Goal: Task Accomplishment & Management: Complete application form

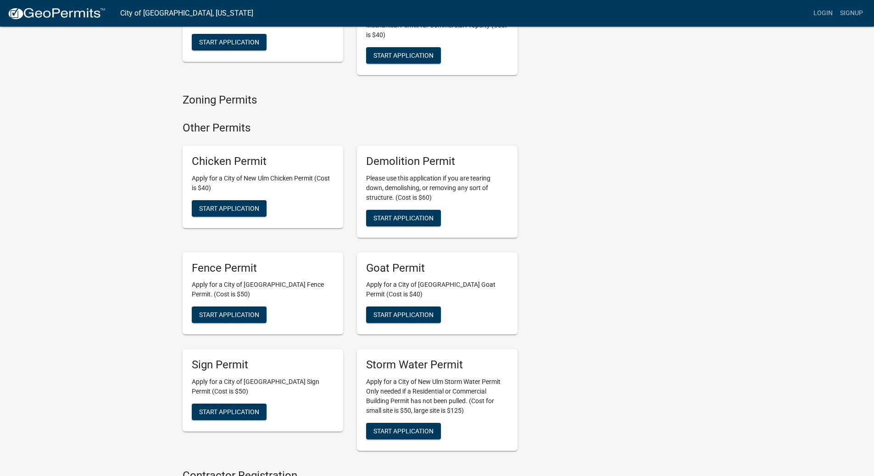
scroll to position [688, 0]
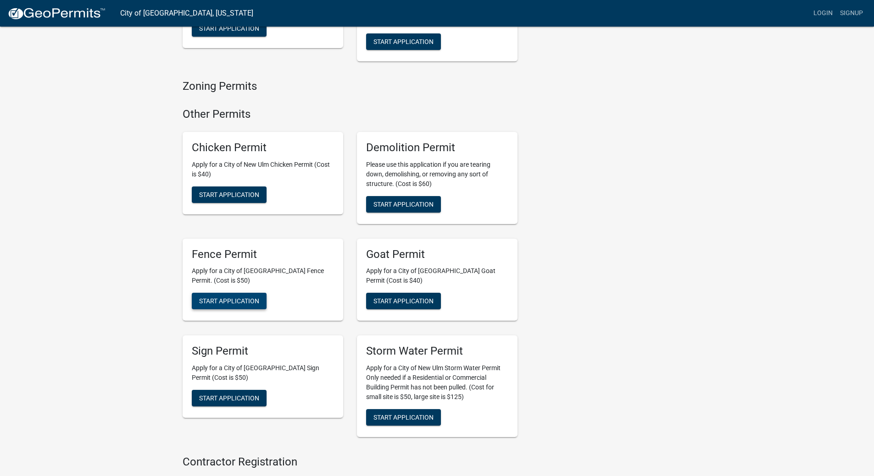
click at [234, 298] on span "Start Application" at bounding box center [229, 301] width 60 height 7
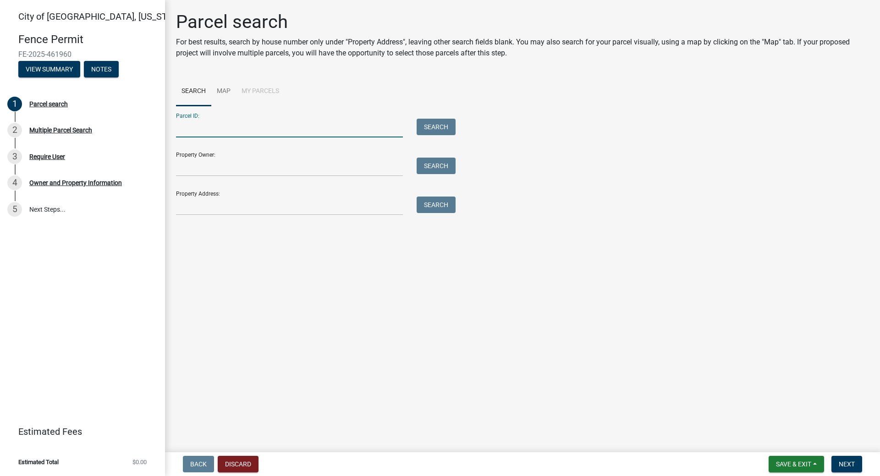
click at [247, 127] on input "Parcel ID:" at bounding box center [289, 128] width 227 height 19
click at [227, 92] on link "Map" at bounding box center [223, 91] width 25 height 29
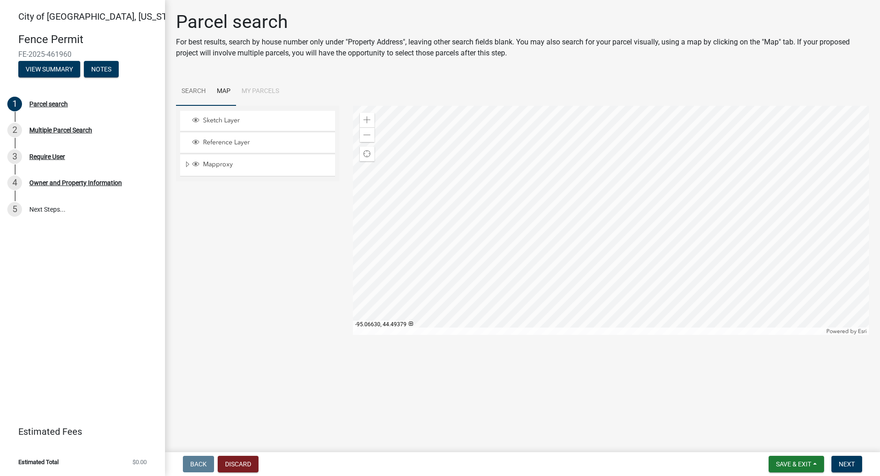
click at [189, 92] on link "Search" at bounding box center [193, 91] width 35 height 29
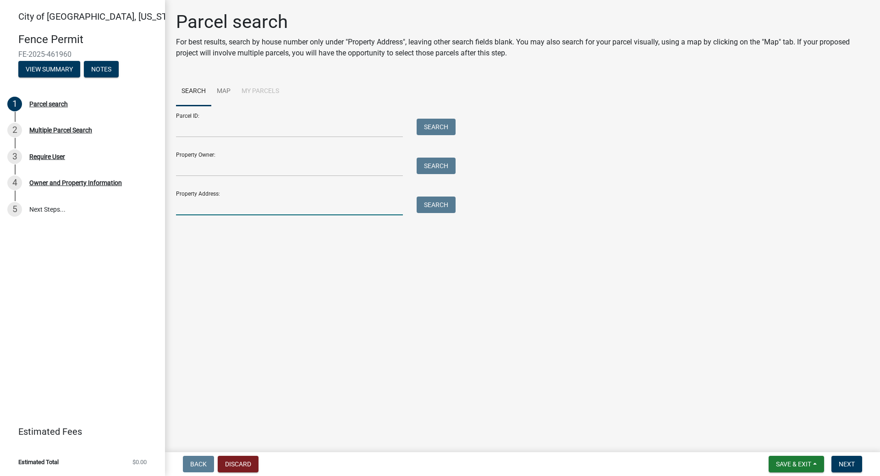
click at [213, 210] on input "Property Address:" at bounding box center [289, 206] width 227 height 19
drag, startPoint x: 189, startPoint y: 205, endPoint x: 193, endPoint y: 209, distance: 5.2
click at [193, 207] on input "710 jefferson" at bounding box center [289, 206] width 227 height 19
type input "710 [GEOGRAPHIC_DATA]"
click at [444, 205] on button "Search" at bounding box center [436, 205] width 39 height 17
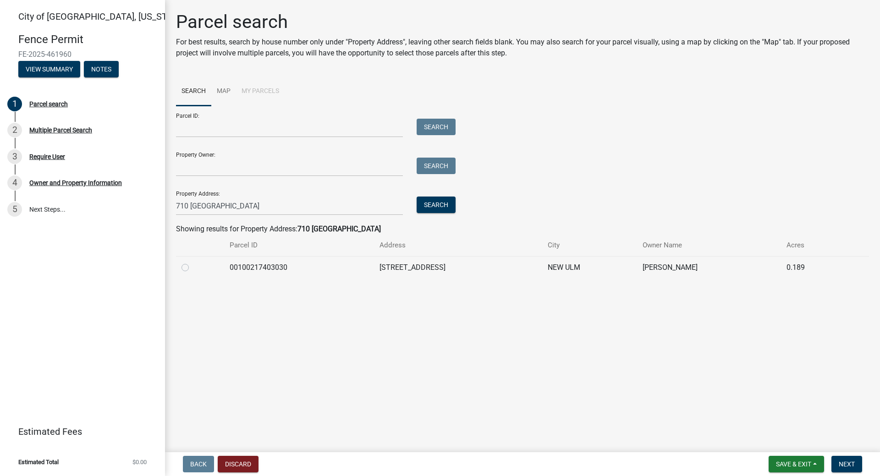
click at [664, 269] on td "[PERSON_NAME]" at bounding box center [709, 267] width 144 height 22
click at [273, 269] on td "00100217403030" at bounding box center [299, 267] width 150 height 22
click at [193, 262] on label at bounding box center [193, 262] width 0 height 0
click at [193, 267] on input "radio" at bounding box center [196, 265] width 6 height 6
radio input "true"
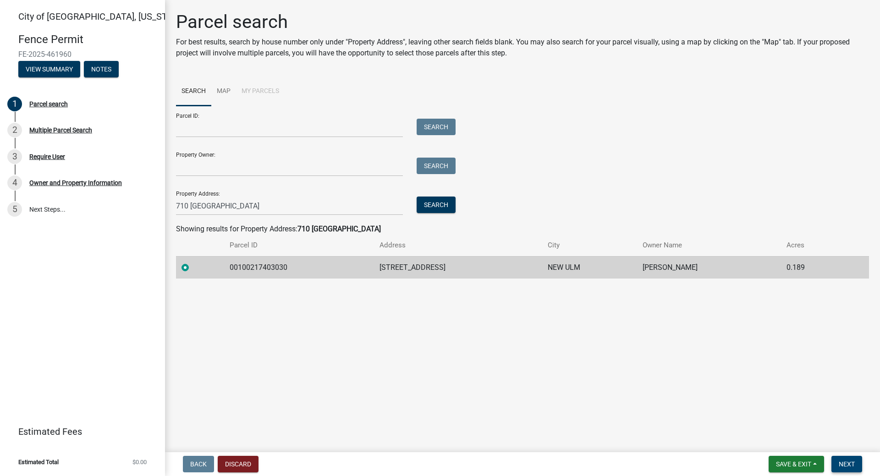
click at [845, 463] on span "Next" at bounding box center [847, 464] width 16 height 7
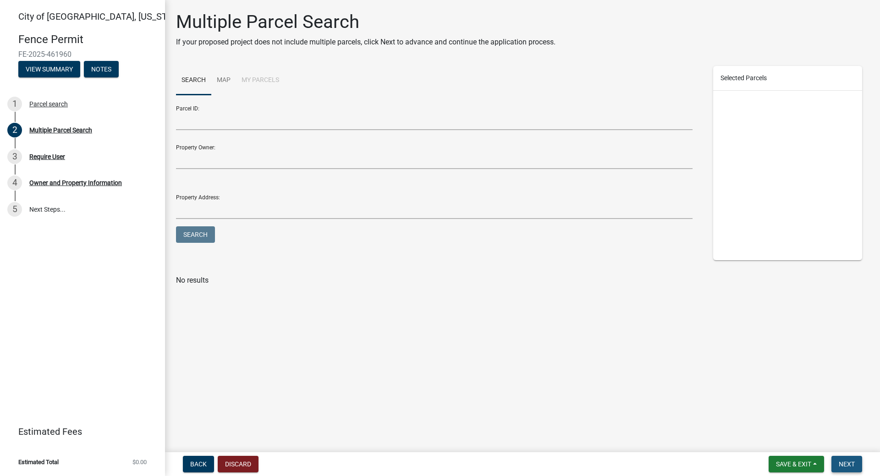
click at [855, 464] on span "Next" at bounding box center [847, 464] width 16 height 7
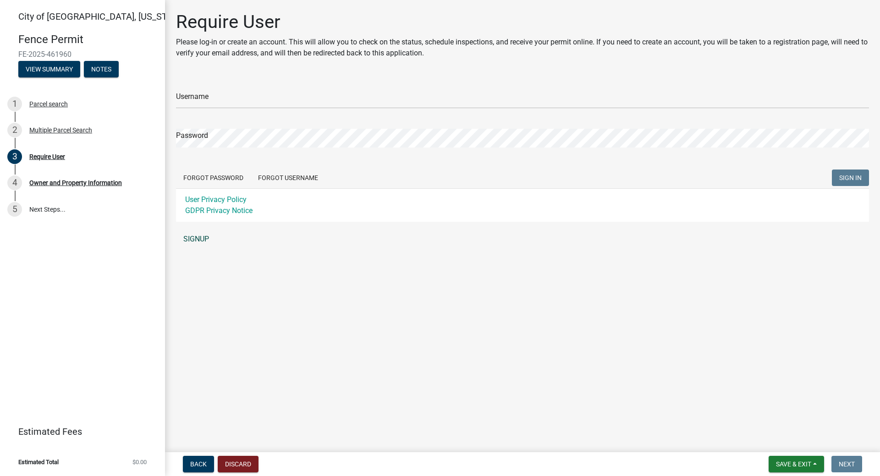
click at [203, 236] on link "SIGNUP" at bounding box center [522, 239] width 693 height 18
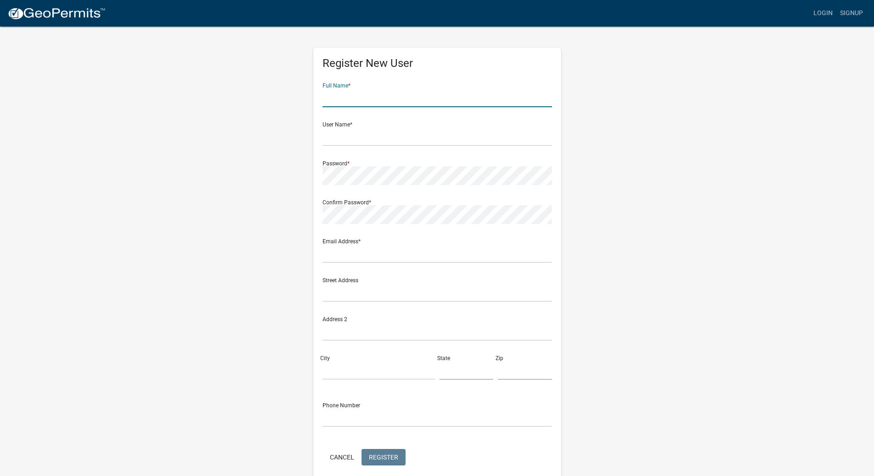
click at [360, 92] on input "text" at bounding box center [436, 98] width 229 height 19
type input "[PERSON_NAME]"
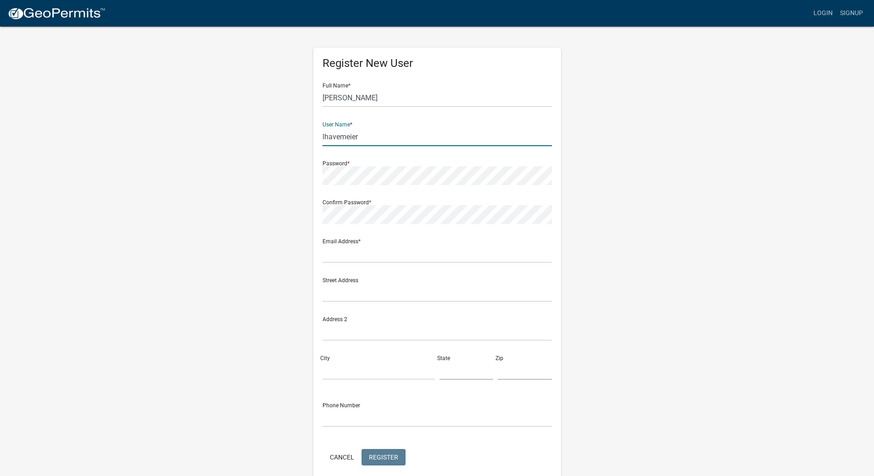
type input "lhavemeier"
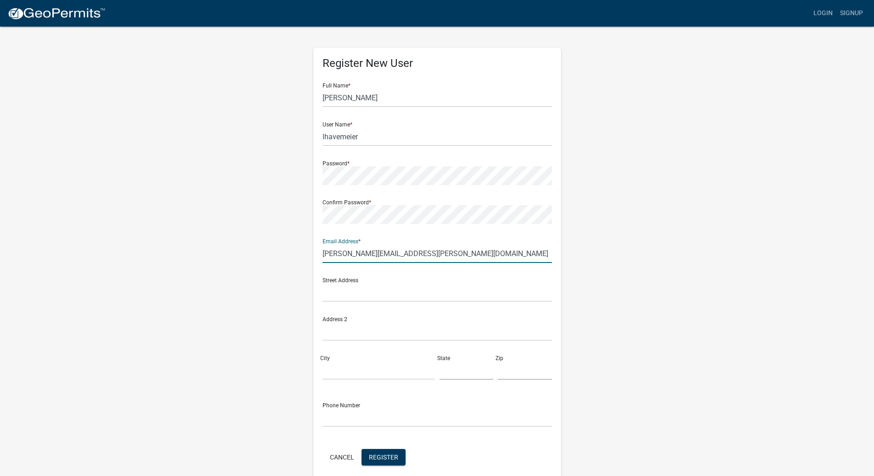
type input "[PERSON_NAME][EMAIL_ADDRESS][PERSON_NAME][DOMAIN_NAME]"
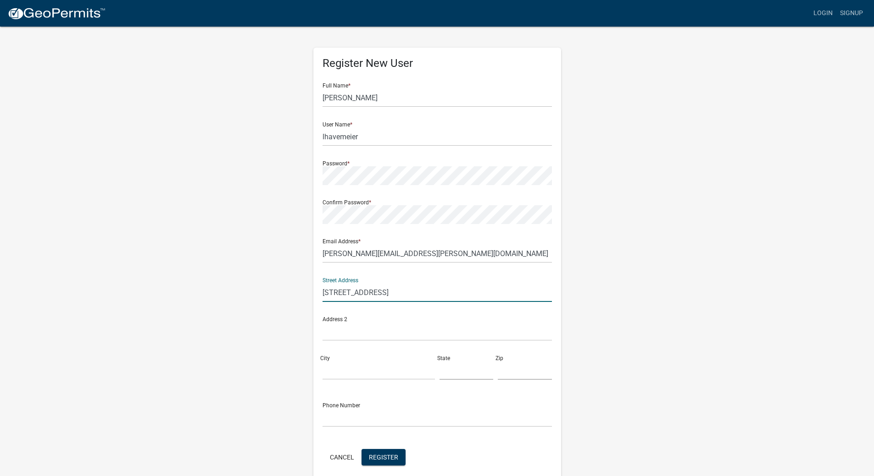
type input "[STREET_ADDRESS]"
type input "[GEOGRAPHIC_DATA]"
type input "MN"
type input "56073"
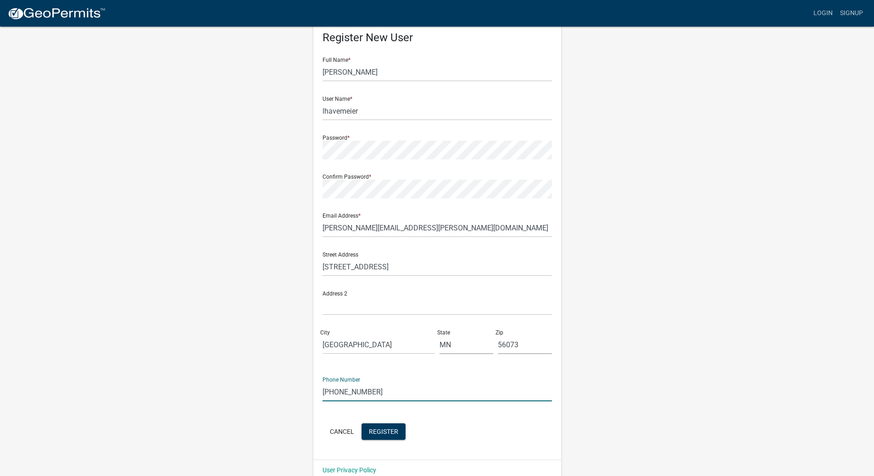
scroll to position [40, 0]
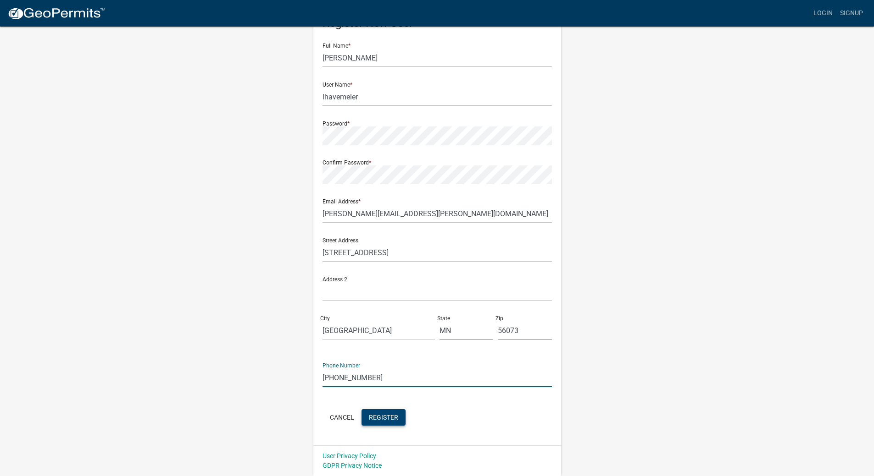
type input "[PHONE_NUMBER]"
click at [391, 419] on span "Register" at bounding box center [383, 417] width 29 height 7
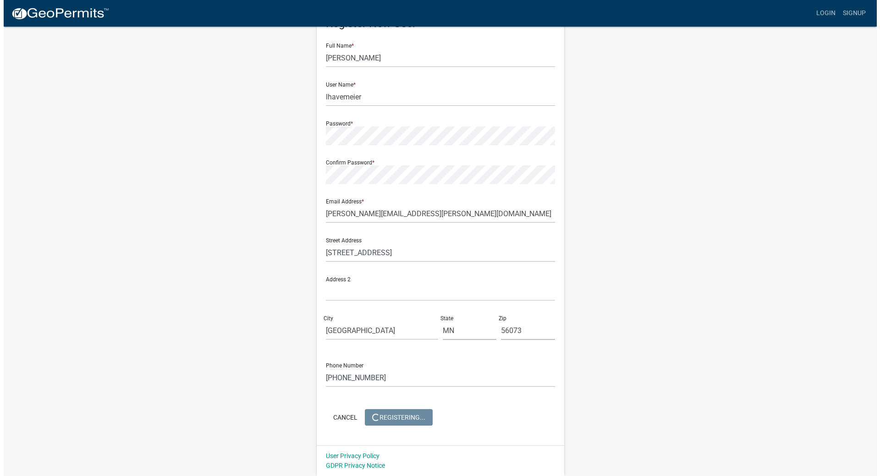
scroll to position [0, 0]
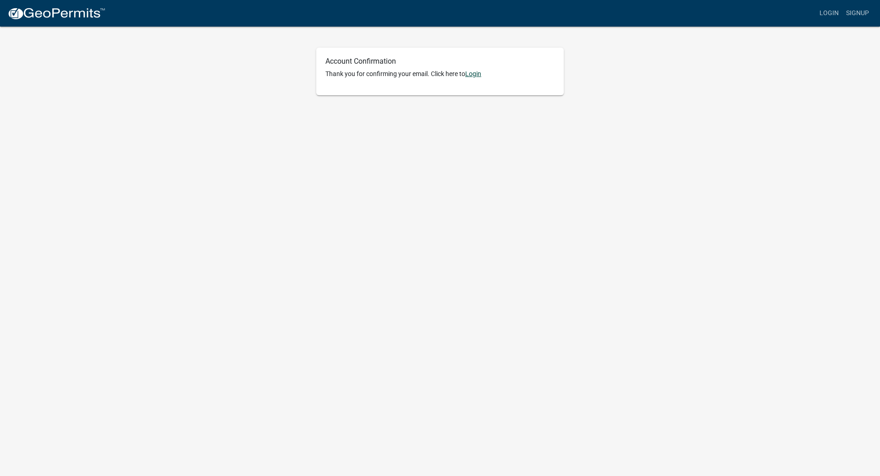
click at [473, 76] on link "Login" at bounding box center [473, 73] width 16 height 7
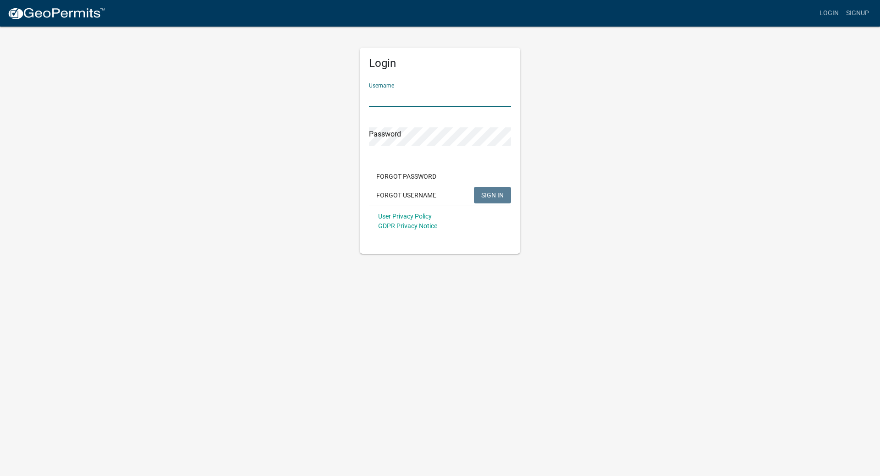
click at [415, 101] on input "Username" at bounding box center [440, 98] width 142 height 19
type input "h"
type input "lhavemeier"
click at [474, 187] on button "SIGN IN" at bounding box center [492, 195] width 37 height 17
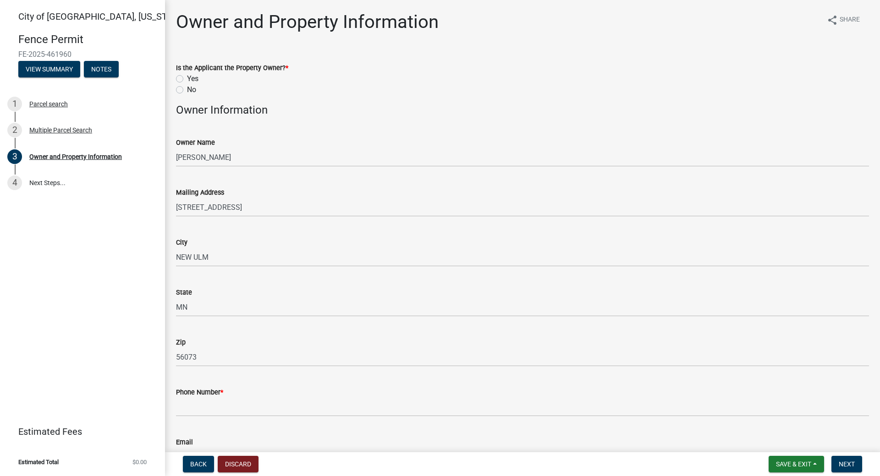
click at [187, 79] on label "Yes" at bounding box center [192, 78] width 11 height 11
click at [187, 79] on input "Yes" at bounding box center [190, 76] width 6 height 6
radio input "true"
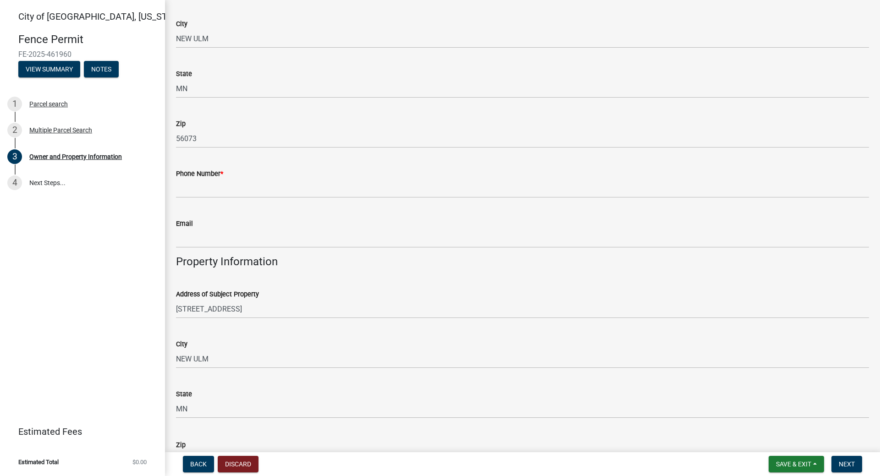
scroll to position [275, 0]
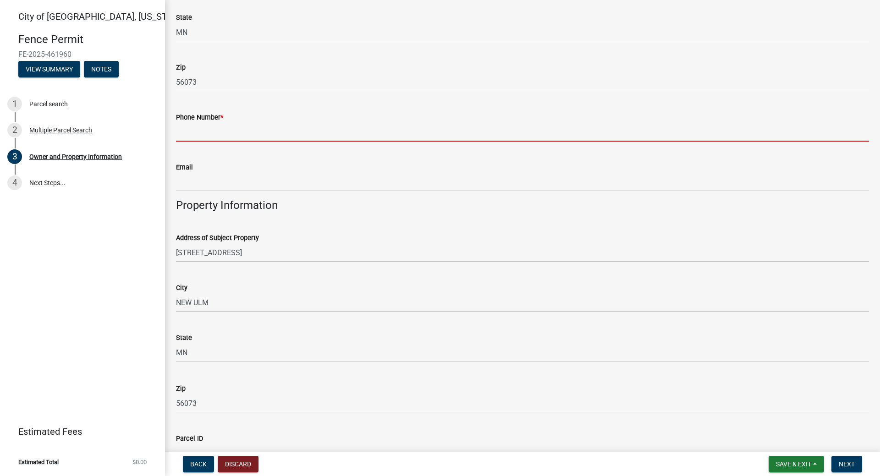
click at [327, 135] on input "Phone Number *" at bounding box center [522, 132] width 693 height 19
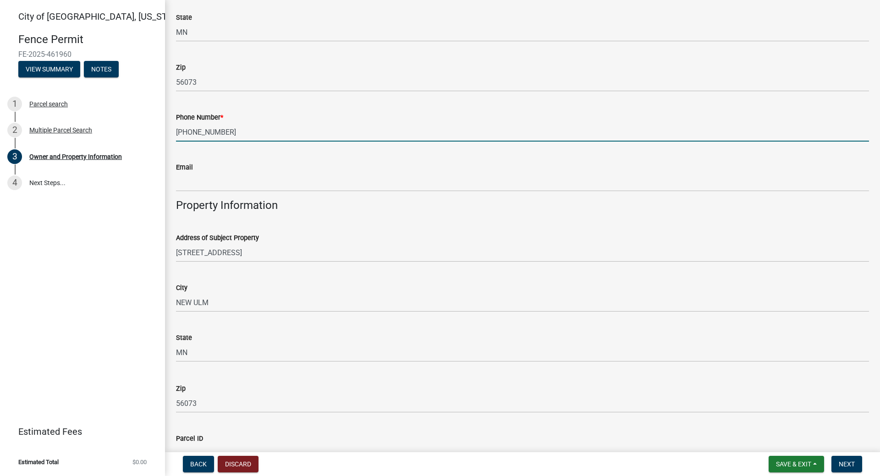
type input "[PHONE_NUMBER]"
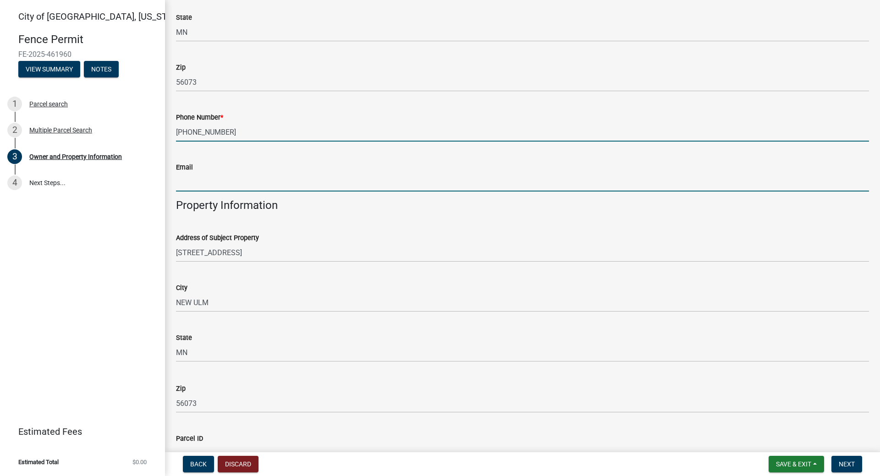
click at [325, 180] on input "Email" at bounding box center [522, 182] width 693 height 19
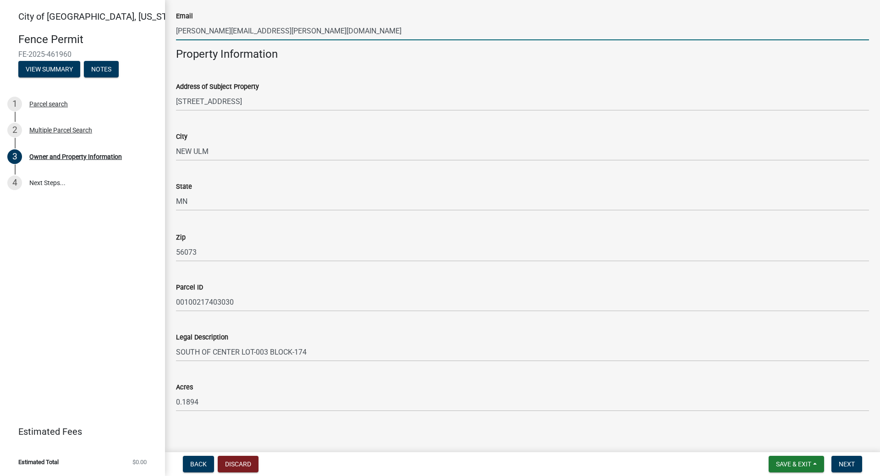
scroll to position [432, 0]
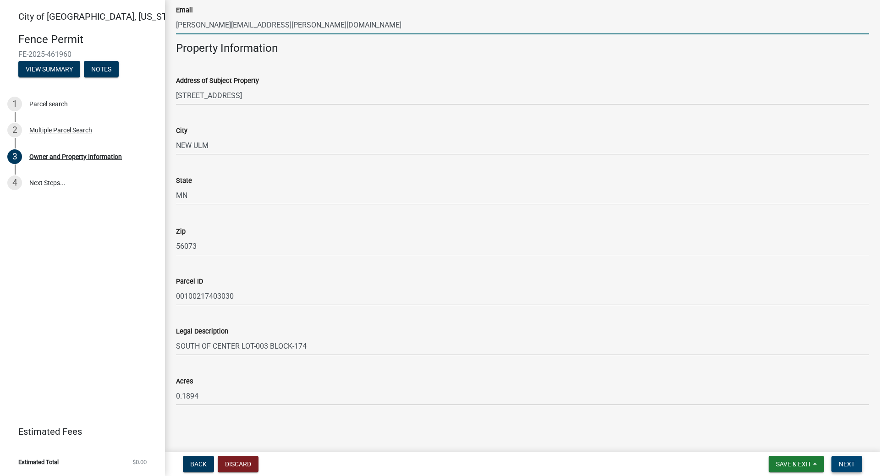
type input "[PERSON_NAME][EMAIL_ADDRESS][PERSON_NAME][DOMAIN_NAME]"
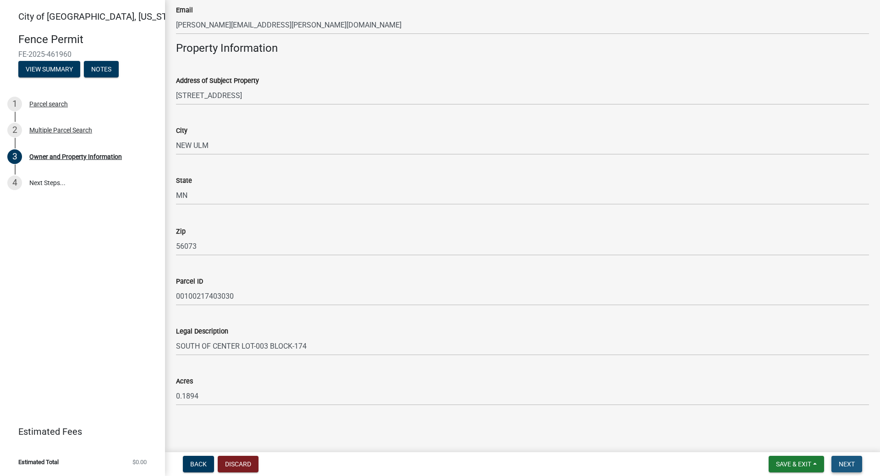
click at [846, 463] on span "Next" at bounding box center [847, 464] width 16 height 7
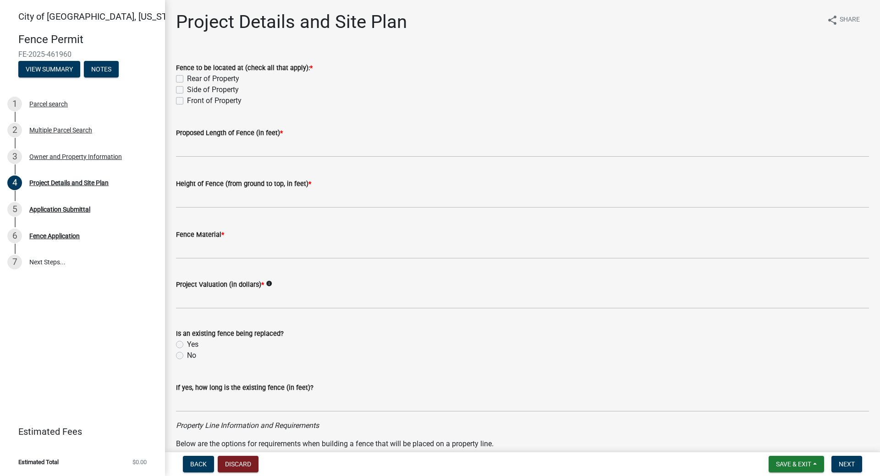
click at [187, 78] on label "Rear of Property" at bounding box center [213, 78] width 52 height 11
click at [187, 78] on input "Rear of Property" at bounding box center [190, 76] width 6 height 6
checkbox input "true"
checkbox input "false"
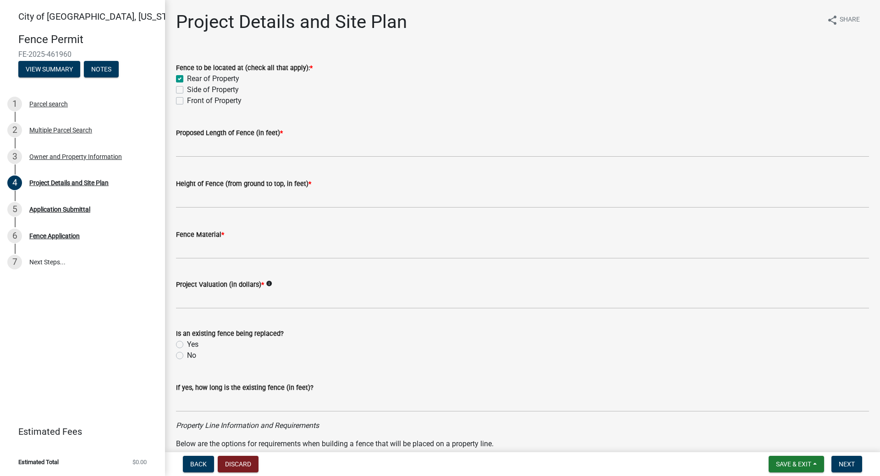
click at [187, 89] on label "Side of Property" at bounding box center [213, 89] width 52 height 11
click at [187, 89] on input "Side of Property" at bounding box center [190, 87] width 6 height 6
checkbox input "true"
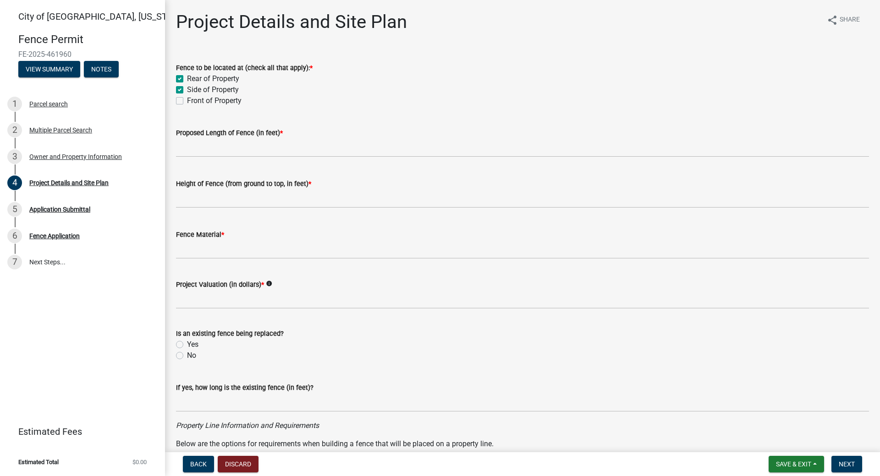
checkbox input "false"
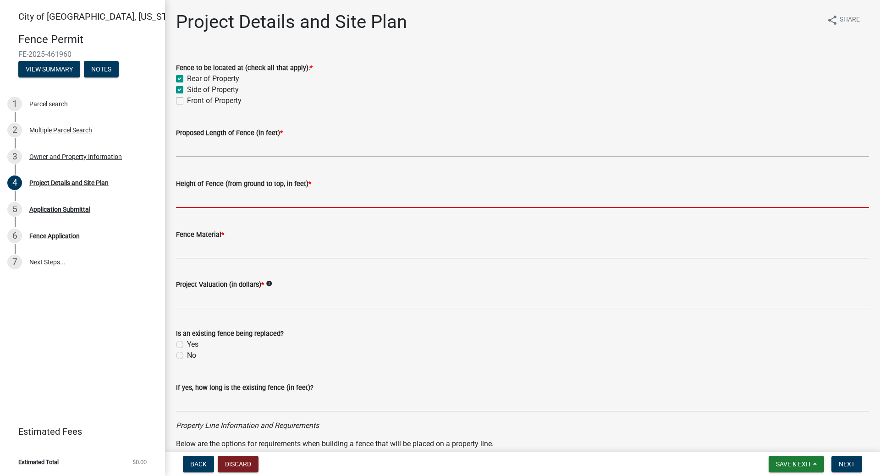
click at [193, 197] on input "text" at bounding box center [522, 198] width 693 height 19
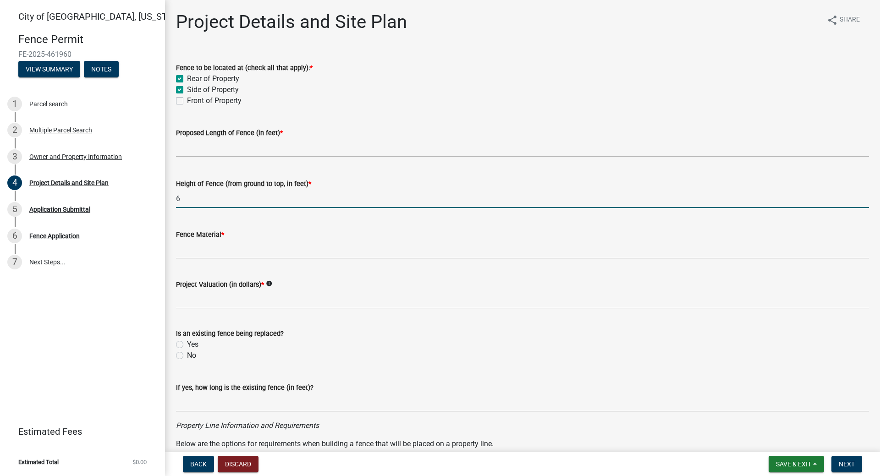
type input "6"
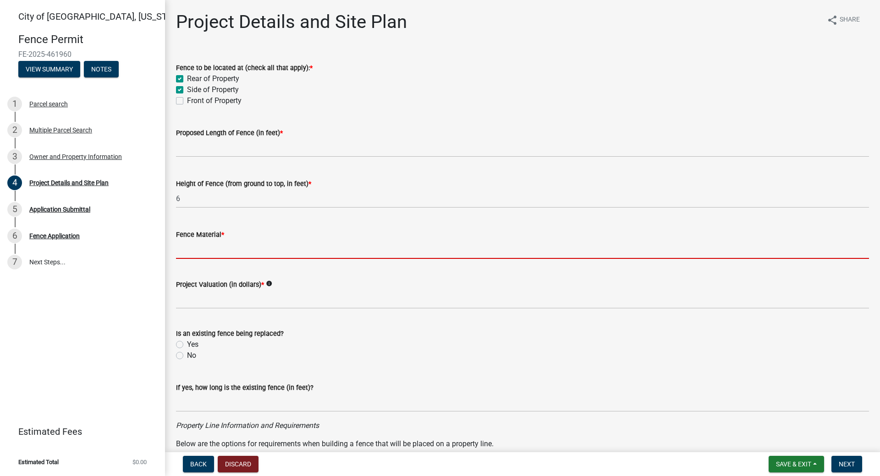
click at [194, 251] on input "Fence Material *" at bounding box center [522, 249] width 693 height 19
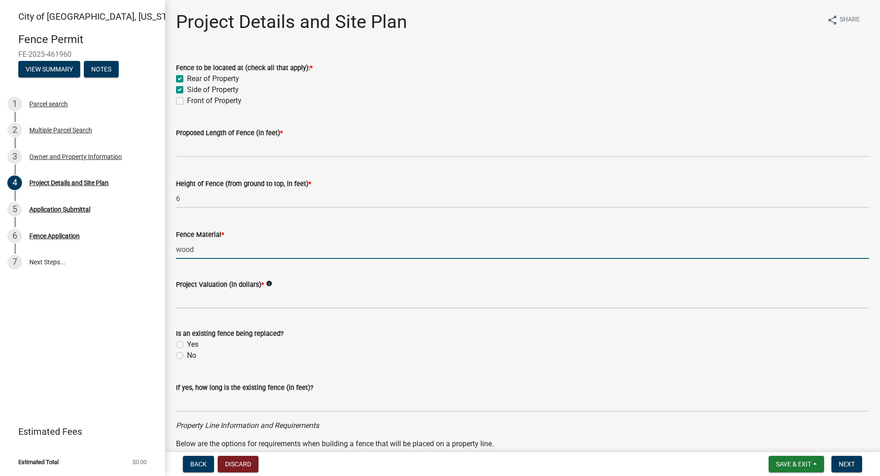
type input "wood"
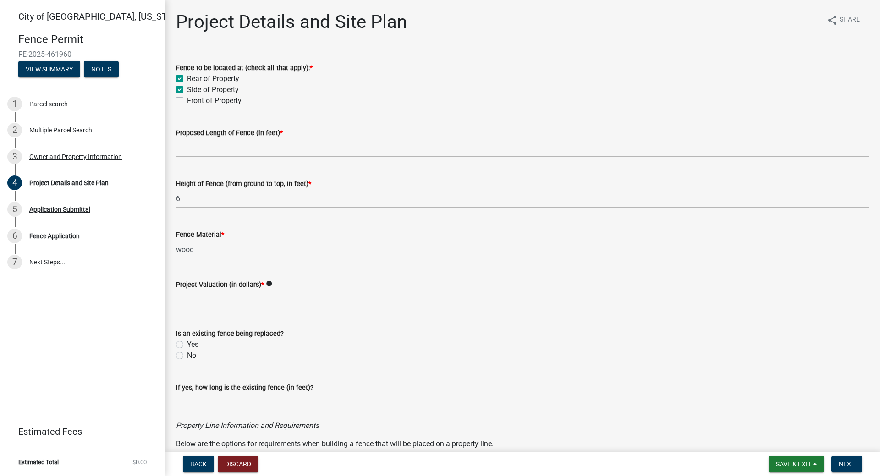
click at [187, 358] on label "No" at bounding box center [191, 355] width 9 height 11
click at [187, 356] on input "No" at bounding box center [190, 353] width 6 height 6
radio input "true"
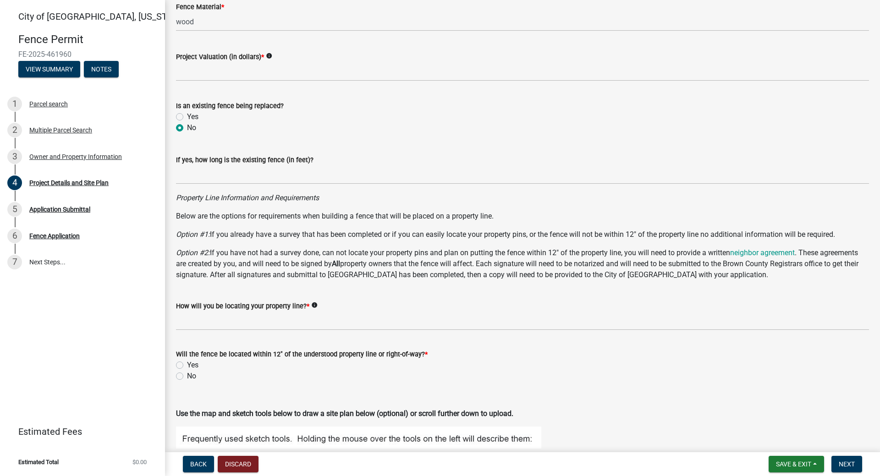
scroll to position [229, 0]
click at [312, 304] on icon "info" at bounding box center [314, 304] width 6 height 6
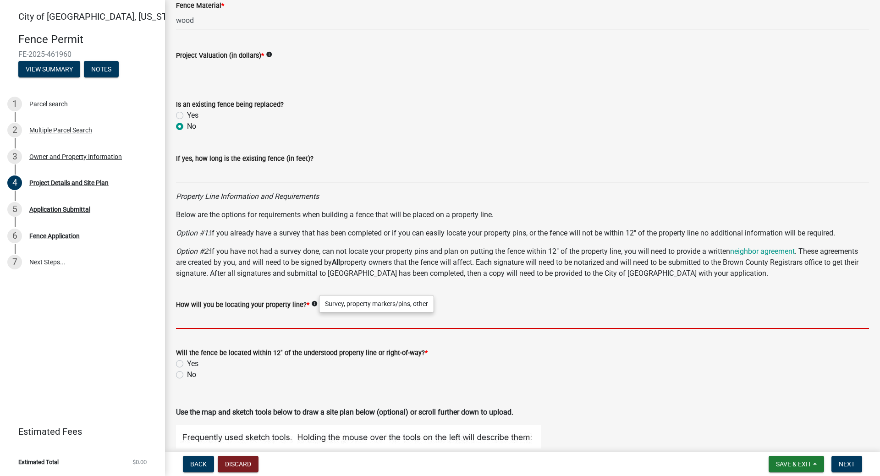
click at [290, 322] on input "How will you be locating your property line? *" at bounding box center [522, 319] width 693 height 19
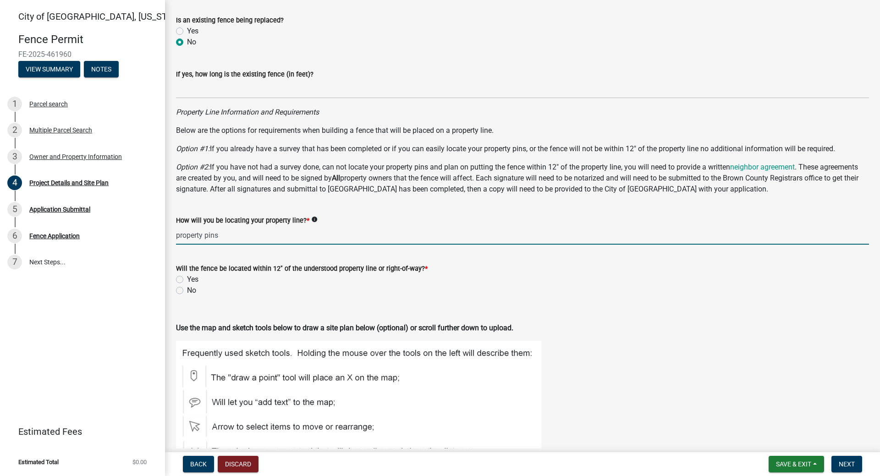
scroll to position [321, 0]
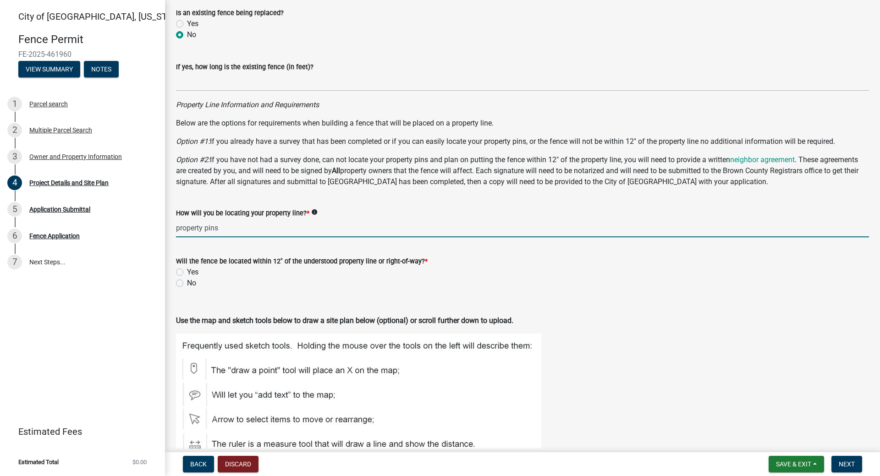
type input "property pins"
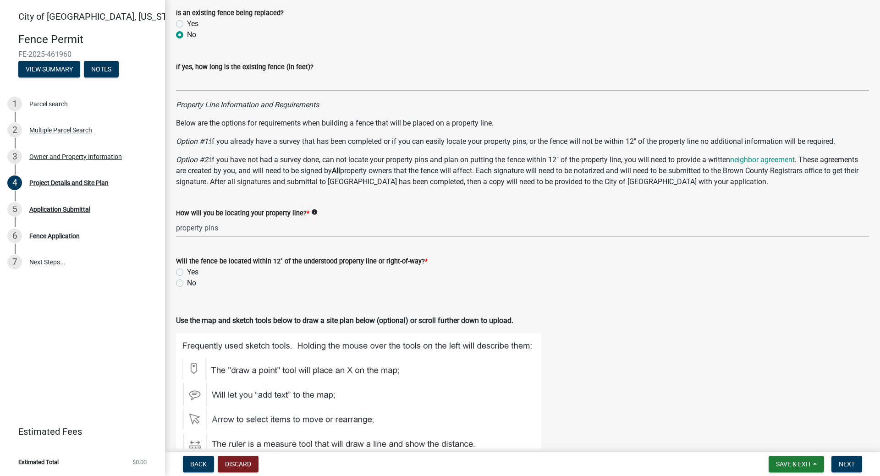
click at [187, 269] on label "Yes" at bounding box center [192, 272] width 11 height 11
click at [187, 269] on input "Yes" at bounding box center [190, 270] width 6 height 6
radio input "true"
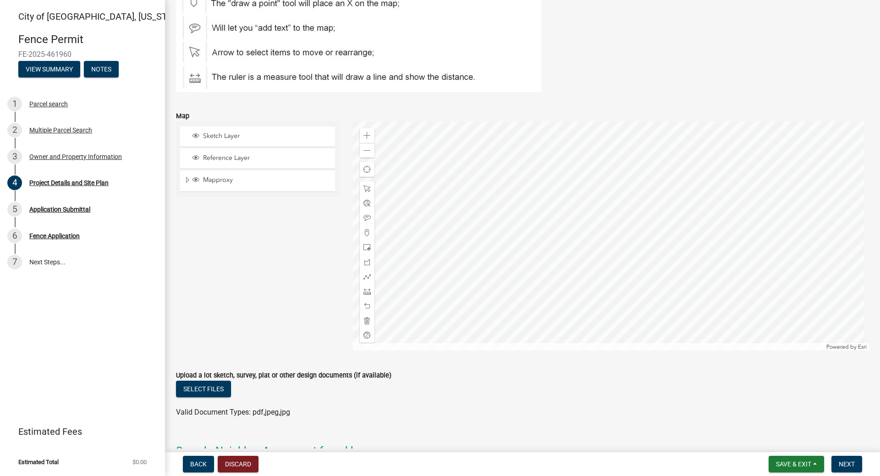
scroll to position [688, 0]
click at [599, 221] on div at bounding box center [611, 236] width 517 height 229
click at [366, 139] on span at bounding box center [367, 136] width 7 height 7
click at [368, 137] on span at bounding box center [367, 136] width 7 height 7
click at [428, 183] on div at bounding box center [611, 236] width 517 height 229
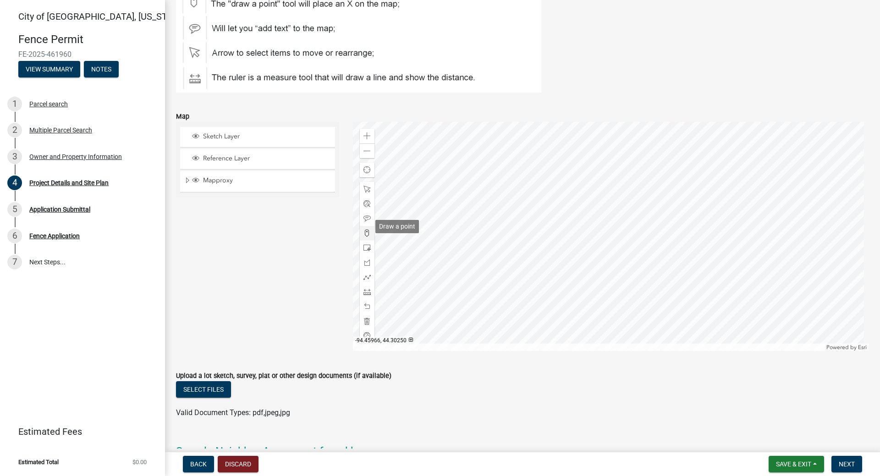
scroll to position [734, 0]
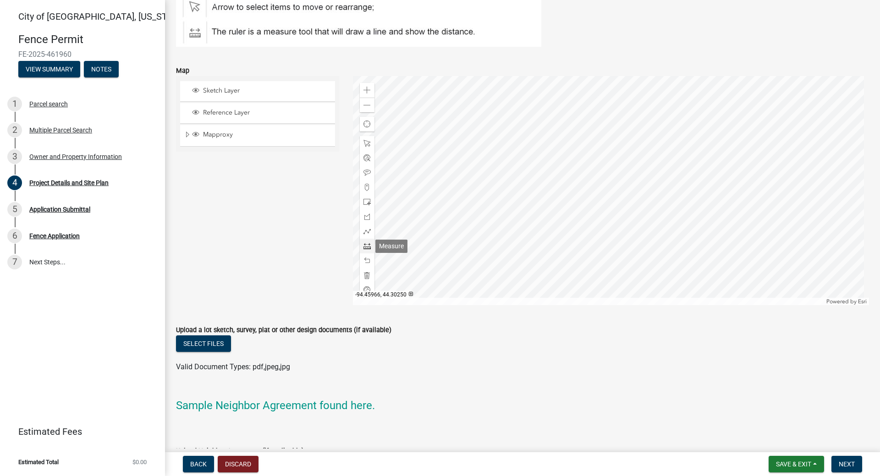
click at [367, 244] on span at bounding box center [367, 246] width 7 height 7
click at [599, 133] on div at bounding box center [611, 190] width 517 height 229
click at [393, 268] on div at bounding box center [611, 190] width 517 height 229
click at [559, 202] on div at bounding box center [611, 190] width 517 height 229
click at [490, 221] on div at bounding box center [611, 190] width 517 height 229
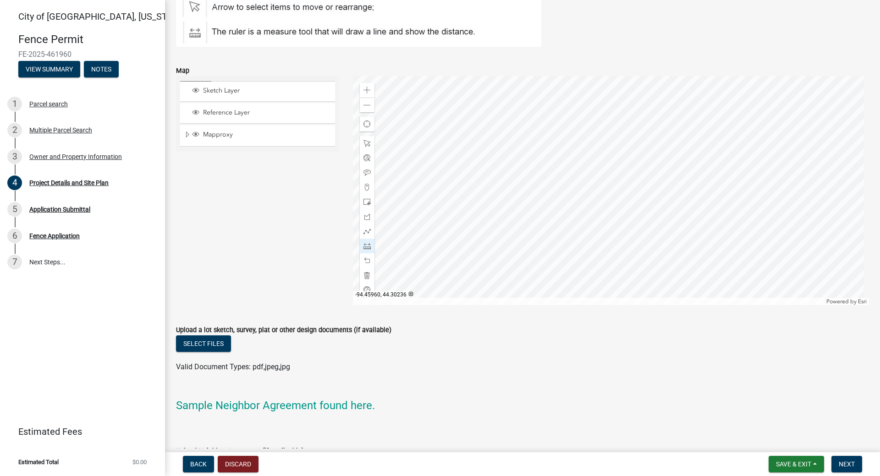
click at [548, 284] on div at bounding box center [611, 190] width 517 height 229
click at [496, 217] on div at bounding box center [611, 190] width 517 height 229
click at [555, 281] on div at bounding box center [611, 190] width 517 height 229
click at [366, 244] on span at bounding box center [367, 246] width 7 height 7
click at [411, 197] on div at bounding box center [611, 190] width 517 height 229
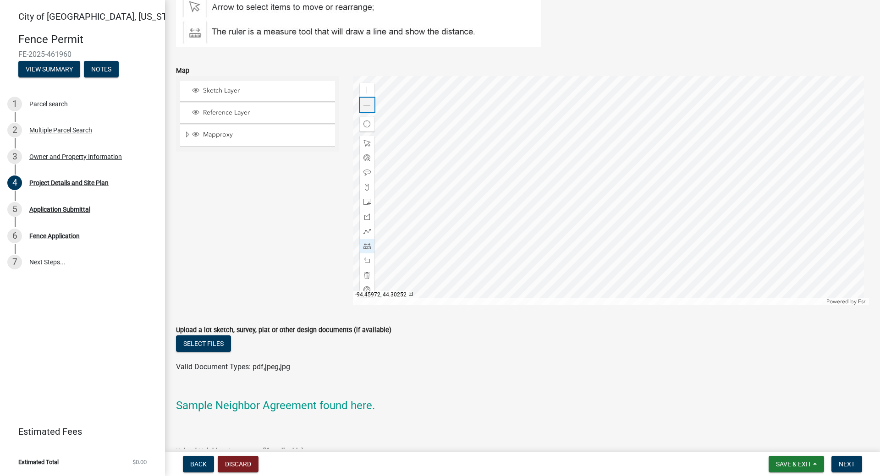
click at [364, 105] on span at bounding box center [367, 105] width 7 height 7
click at [365, 232] on span at bounding box center [367, 231] width 7 height 7
click at [543, 254] on div at bounding box center [611, 190] width 517 height 229
click at [518, 220] on div at bounding box center [611, 190] width 517 height 229
click at [627, 145] on div at bounding box center [611, 190] width 517 height 229
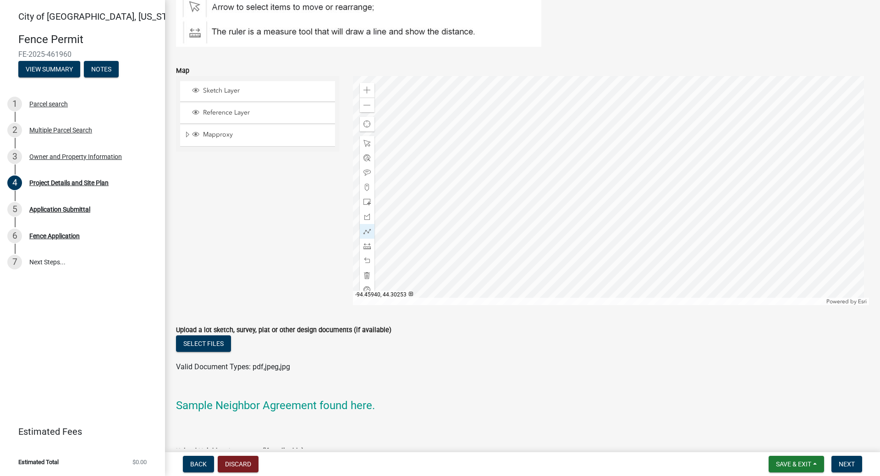
click at [630, 148] on div at bounding box center [611, 190] width 517 height 229
click at [364, 235] on span at bounding box center [367, 231] width 7 height 7
click at [629, 147] on div at bounding box center [611, 190] width 517 height 229
click at [627, 144] on div at bounding box center [611, 190] width 517 height 229
click at [518, 220] on div at bounding box center [611, 190] width 517 height 229
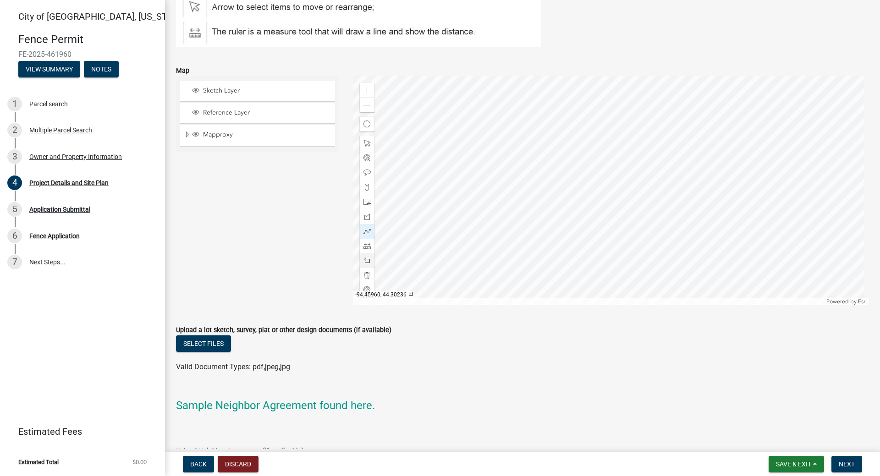
click at [541, 252] on div at bounding box center [611, 190] width 517 height 229
click at [541, 253] on div at bounding box center [611, 190] width 517 height 229
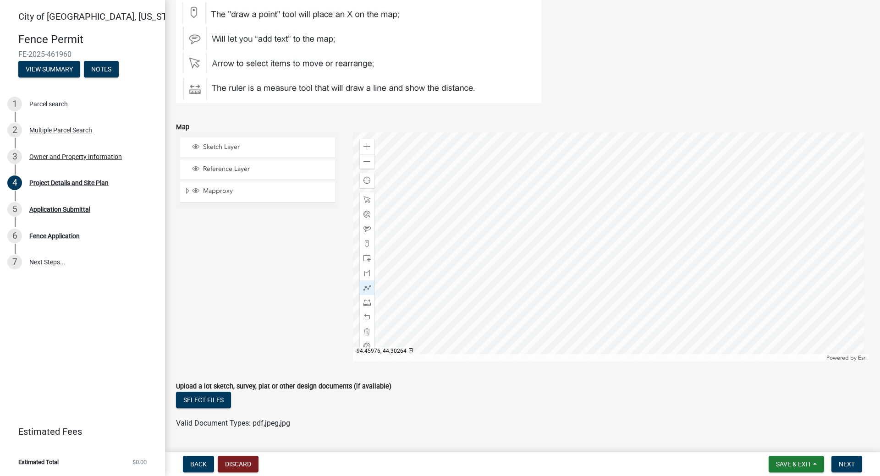
scroll to position [688, 0]
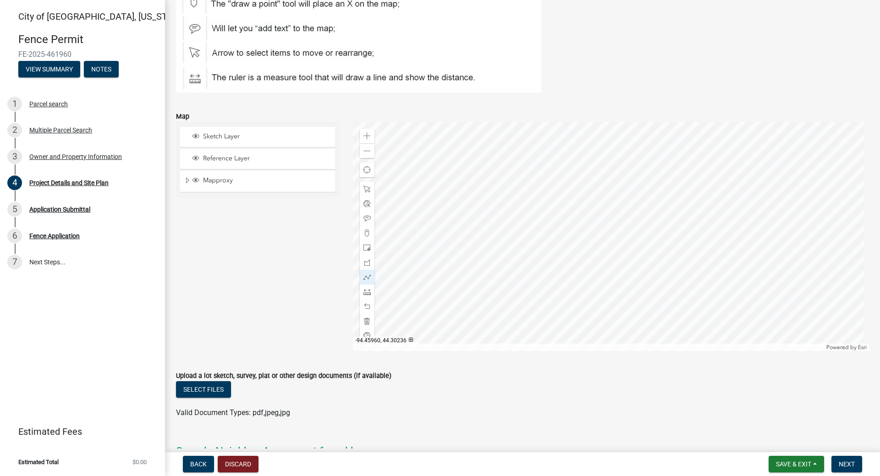
click at [542, 298] on div at bounding box center [611, 236] width 517 height 229
click at [517, 396] on div "Select files" at bounding box center [522, 391] width 693 height 19
click at [368, 280] on span at bounding box center [367, 277] width 7 height 7
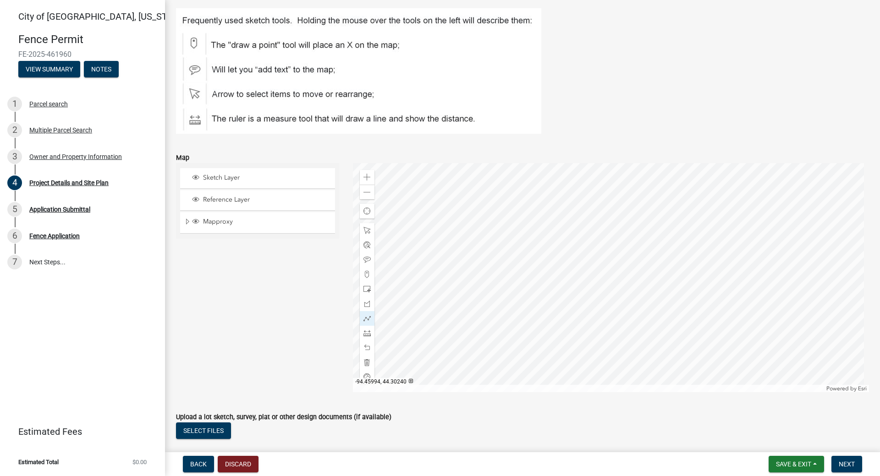
scroll to position [639, 0]
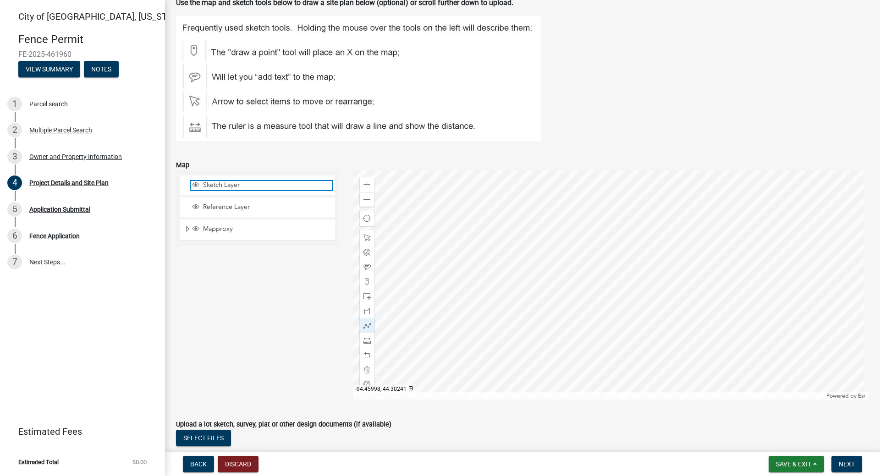
click at [231, 188] on span "Sketch Layer" at bounding box center [266, 185] width 131 height 8
click at [231, 184] on span "Sketch Layer" at bounding box center [266, 185] width 131 height 8
click at [231, 208] on span "Reference Layer" at bounding box center [266, 207] width 131 height 8
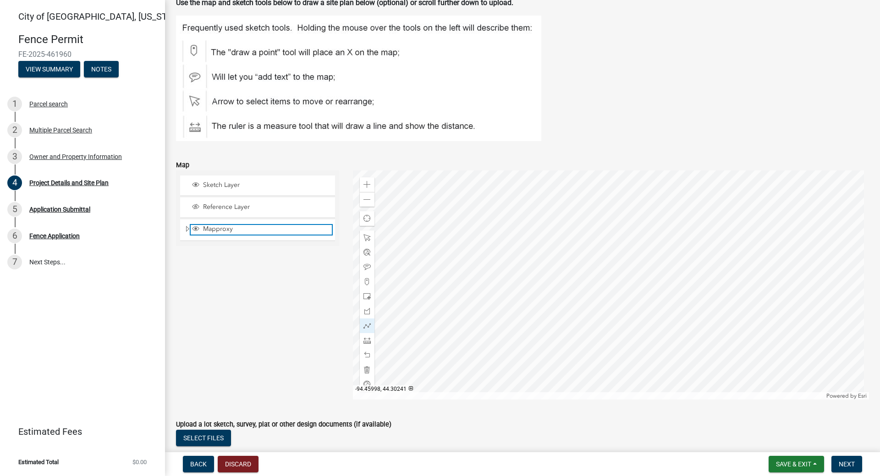
click at [236, 226] on span "Mapproxy" at bounding box center [266, 229] width 131 height 8
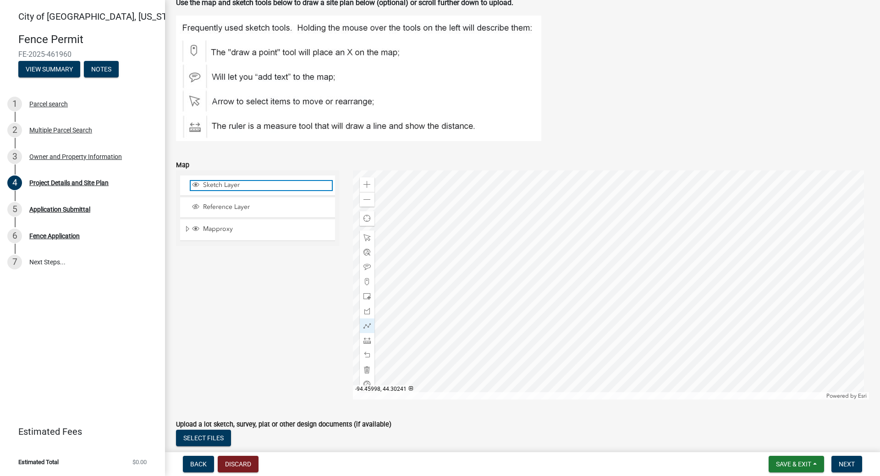
click at [231, 187] on span "Sketch Layer" at bounding box center [266, 185] width 131 height 8
click at [228, 203] on div "Reference Layer" at bounding box center [257, 208] width 155 height 20
click at [255, 205] on span "Reference Layer" at bounding box center [266, 207] width 131 height 8
click at [203, 205] on span "Reference Layer" at bounding box center [266, 207] width 131 height 8
click at [215, 182] on span "Sketch Layer" at bounding box center [266, 185] width 131 height 8
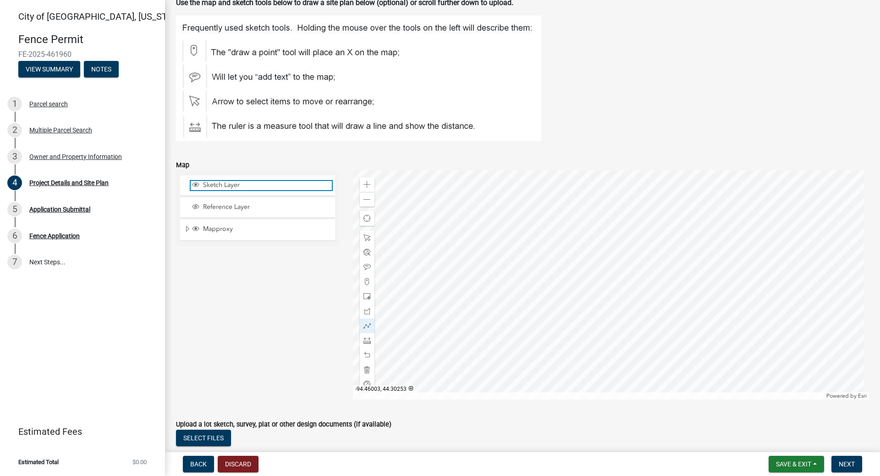
click at [203, 183] on span "Sketch Layer" at bounding box center [266, 185] width 131 height 8
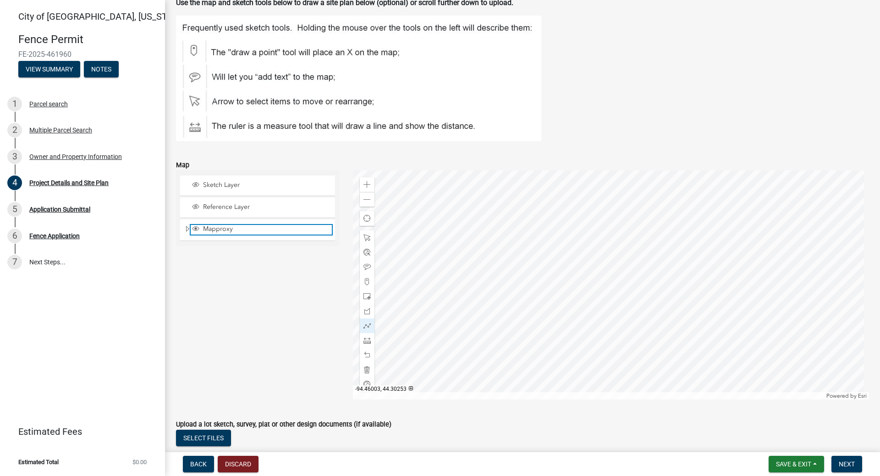
click at [194, 227] on span "Layer List" at bounding box center [195, 228] width 7 height 7
click at [198, 228] on span "Layer List" at bounding box center [195, 228] width 7 height 7
click at [187, 229] on span "Expand" at bounding box center [187, 229] width 7 height 9
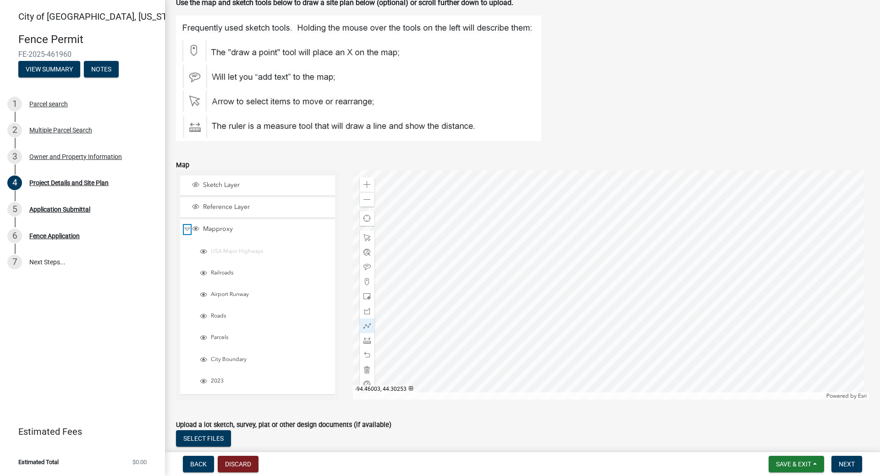
click at [188, 229] on span "Collapse" at bounding box center [187, 229] width 7 height 9
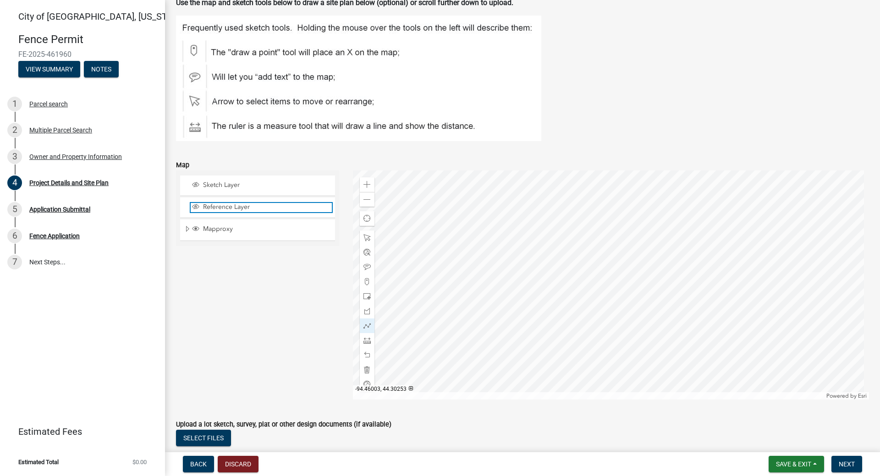
click at [213, 209] on span "Reference Layer" at bounding box center [266, 207] width 131 height 8
click at [216, 185] on span "Sketch Layer" at bounding box center [266, 185] width 131 height 8
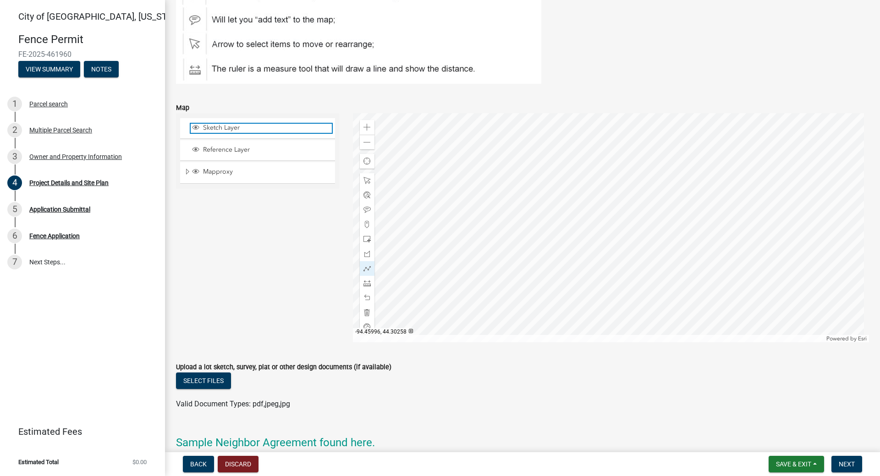
scroll to position [731, 0]
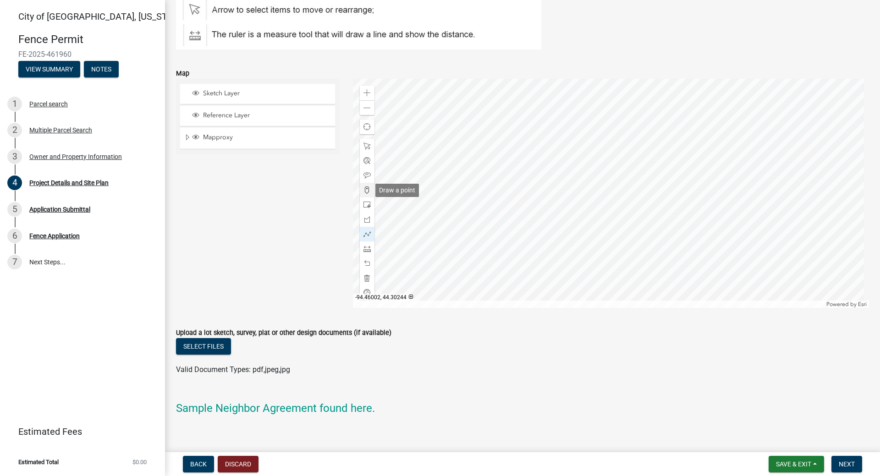
click at [366, 191] on span at bounding box center [367, 190] width 7 height 7
click at [517, 222] on div at bounding box center [611, 193] width 517 height 229
click at [365, 279] on span at bounding box center [367, 278] width 7 height 7
click at [367, 233] on span at bounding box center [367, 234] width 7 height 7
click at [542, 255] on div at bounding box center [611, 193] width 517 height 229
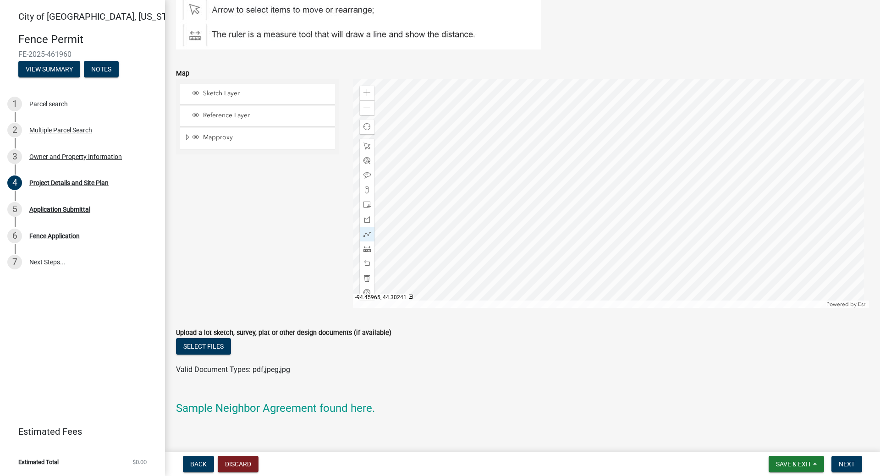
click at [519, 221] on div at bounding box center [611, 193] width 517 height 229
click at [625, 146] on div at bounding box center [611, 193] width 517 height 229
click at [628, 148] on div at bounding box center [611, 193] width 517 height 229
click at [369, 273] on div at bounding box center [367, 278] width 15 height 15
click at [542, 254] on div at bounding box center [611, 193] width 517 height 229
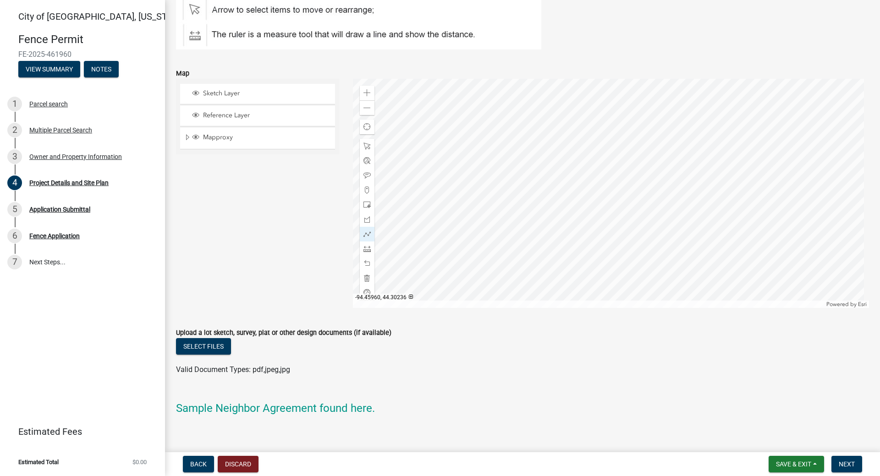
click at [543, 255] on div at bounding box center [611, 193] width 517 height 229
click at [518, 220] on div at bounding box center [611, 193] width 517 height 229
click at [628, 146] on div at bounding box center [611, 193] width 517 height 229
click at [632, 149] on div at bounding box center [611, 193] width 517 height 229
click at [447, 371] on div "Valid Document Types: pdf,jpeg,jpg" at bounding box center [522, 370] width 707 height 11
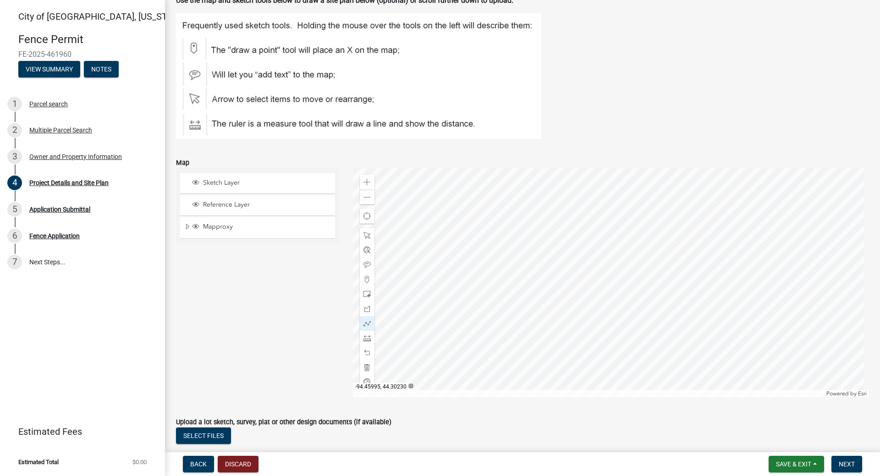
scroll to position [639, 0]
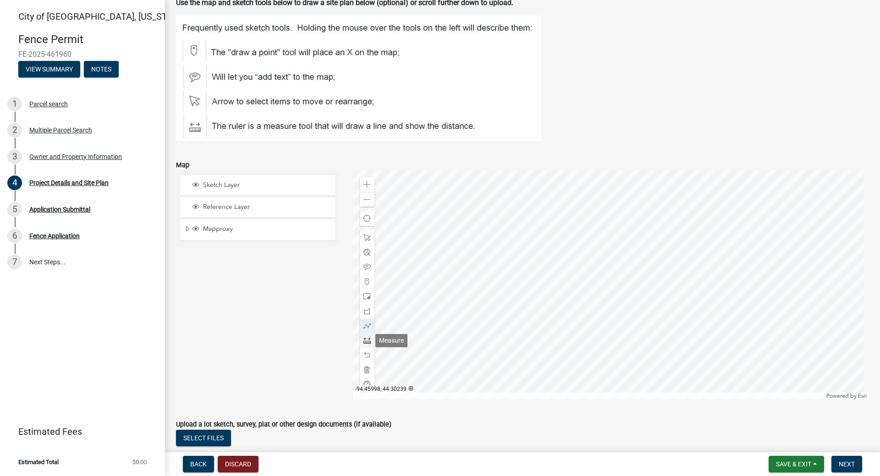
click at [367, 341] on span at bounding box center [367, 340] width 7 height 7
click at [543, 347] on div at bounding box center [611, 285] width 517 height 229
click at [519, 313] on div at bounding box center [611, 285] width 517 height 229
click at [626, 238] on div at bounding box center [611, 285] width 517 height 229
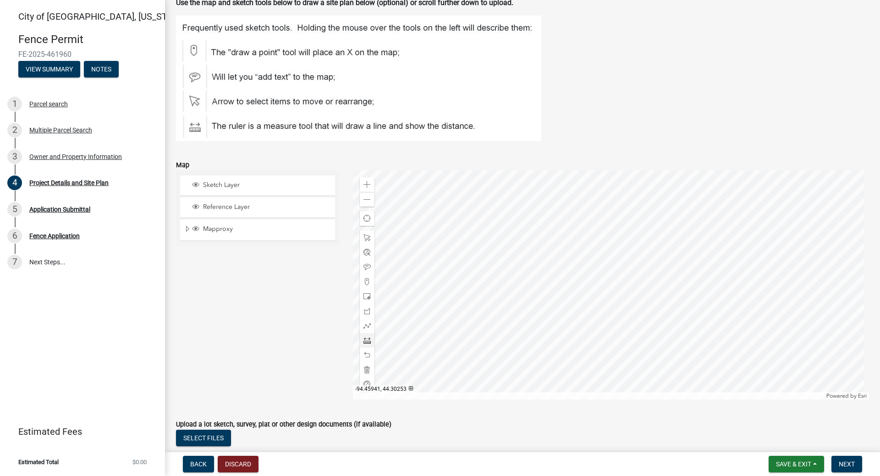
click at [630, 241] on div at bounding box center [611, 285] width 517 height 229
click at [570, 446] on div "Select files" at bounding box center [522, 439] width 693 height 19
click at [365, 326] on span at bounding box center [367, 325] width 7 height 7
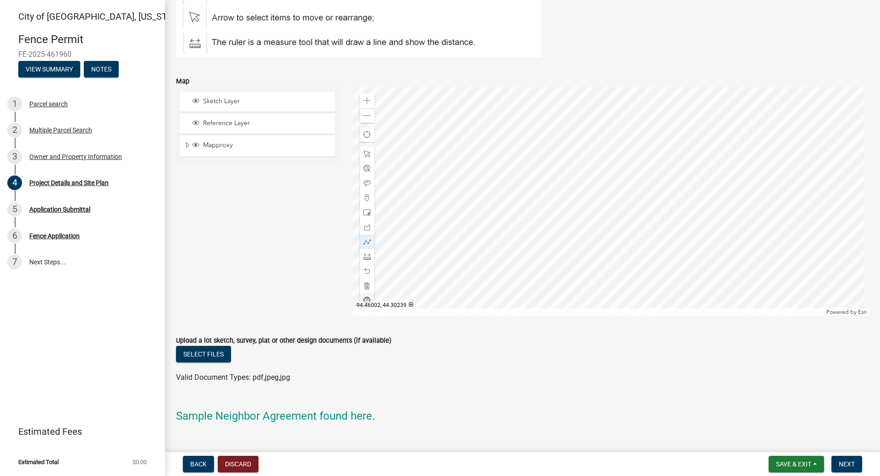
scroll to position [731, 0]
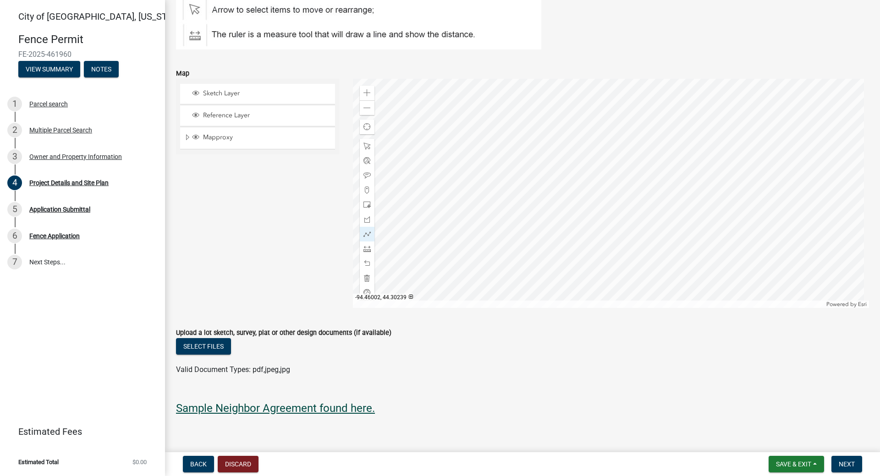
click at [354, 408] on link "Sample Neighbor Agreement found here." at bounding box center [275, 408] width 199 height 13
click at [366, 236] on span at bounding box center [367, 234] width 7 height 7
click at [629, 149] on div at bounding box center [611, 193] width 517 height 229
click at [518, 223] on div at bounding box center [611, 193] width 517 height 229
click at [563, 287] on div at bounding box center [611, 193] width 517 height 229
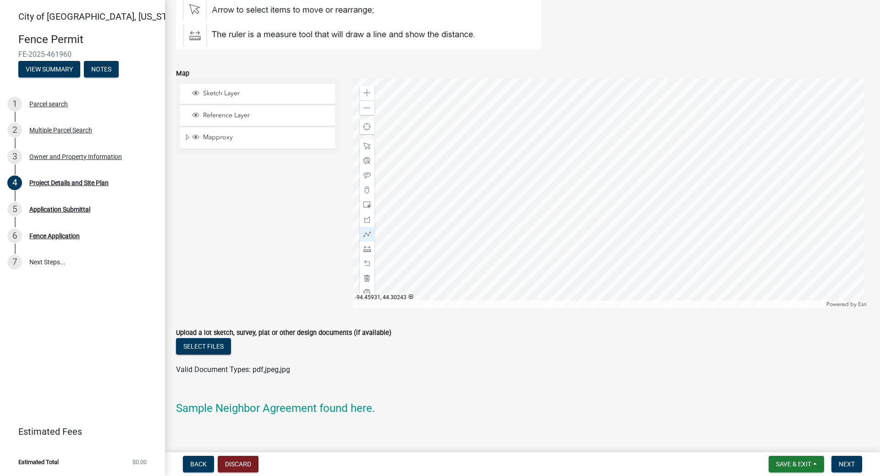
click at [671, 212] on div at bounding box center [611, 193] width 517 height 229
click at [663, 201] on div at bounding box center [611, 193] width 517 height 229
click at [852, 467] on span "Next" at bounding box center [847, 464] width 16 height 7
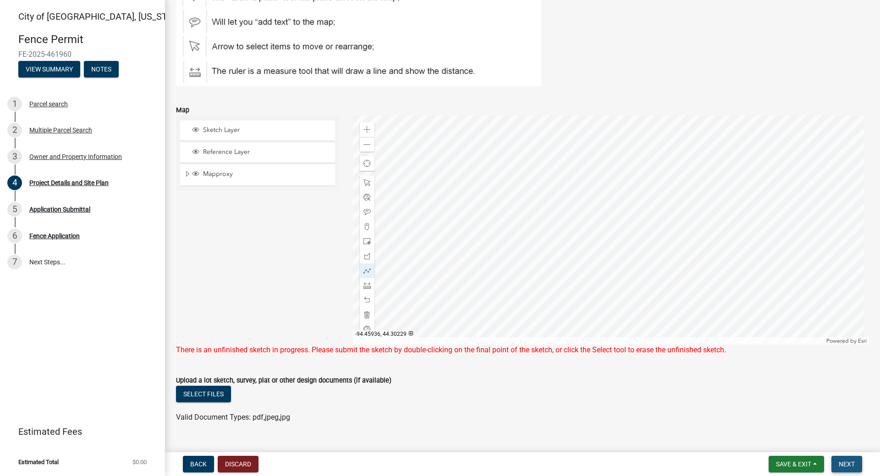
scroll to position [768, 0]
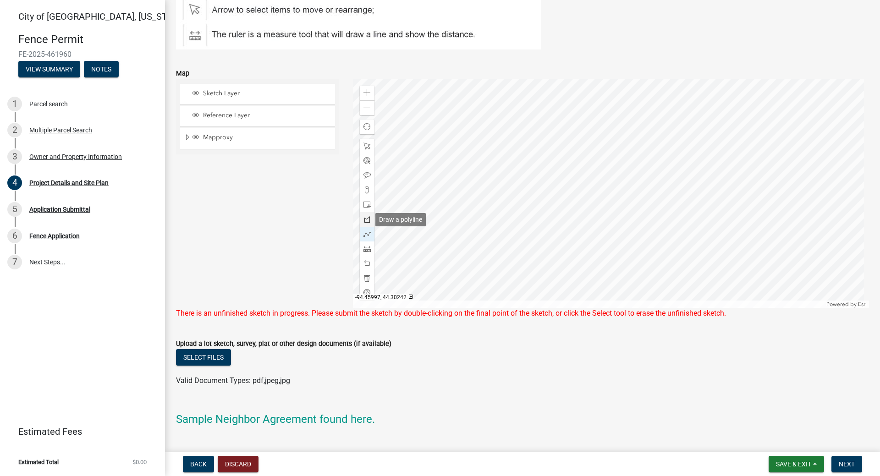
click at [360, 221] on div at bounding box center [367, 219] width 15 height 15
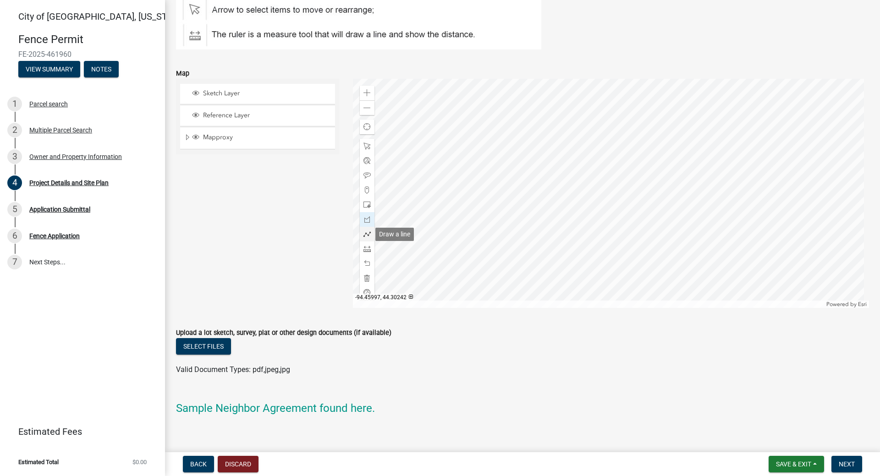
click at [364, 235] on span at bounding box center [367, 234] width 7 height 7
click at [663, 201] on div at bounding box center [611, 193] width 517 height 229
click at [672, 212] on div at bounding box center [611, 193] width 517 height 229
click at [653, 226] on div at bounding box center [611, 193] width 517 height 229
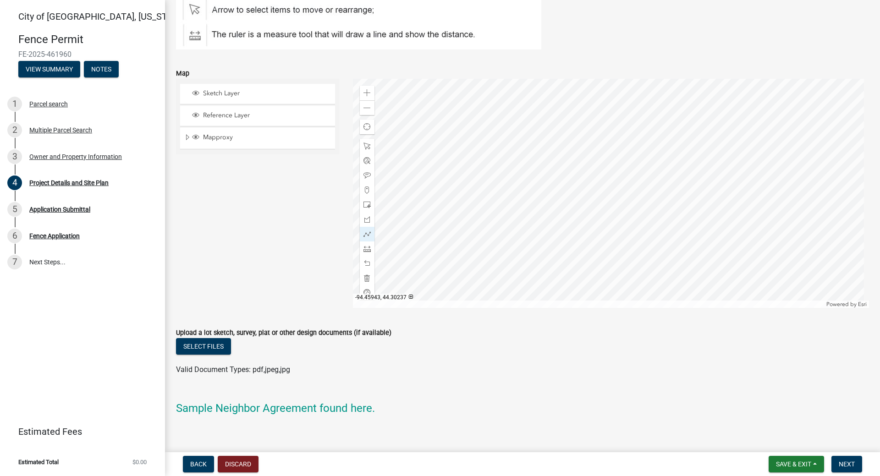
click at [620, 247] on div at bounding box center [611, 193] width 517 height 229
click at [596, 264] on div at bounding box center [611, 193] width 517 height 229
click at [542, 255] on div at bounding box center [611, 193] width 517 height 229
click at [520, 221] on div at bounding box center [611, 193] width 517 height 229
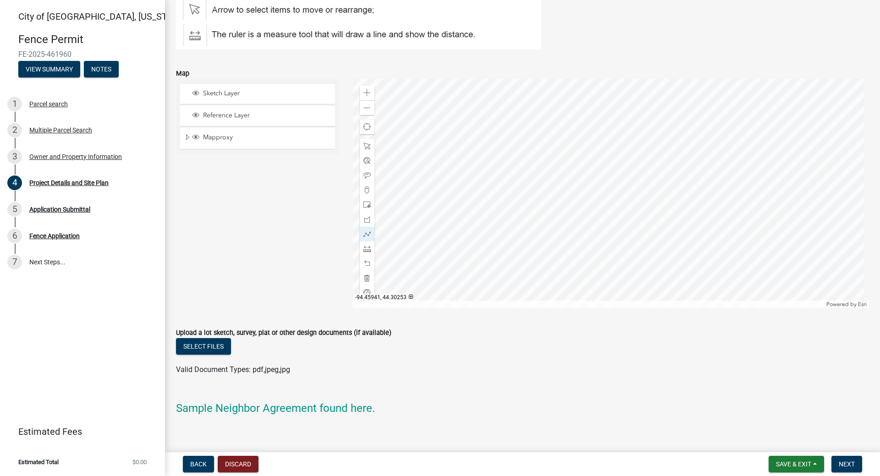
click at [627, 147] on div at bounding box center [611, 193] width 517 height 229
click at [630, 150] on div at bounding box center [611, 193] width 517 height 229
click at [843, 462] on span "Next" at bounding box center [847, 464] width 16 height 7
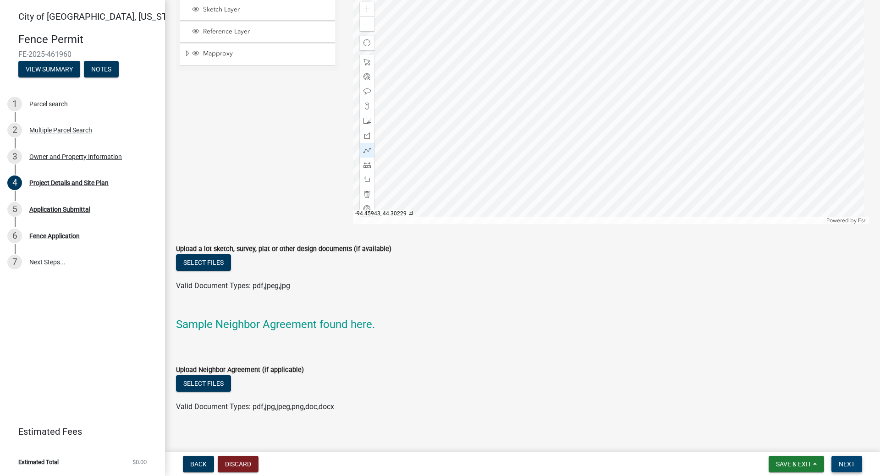
scroll to position [859, 0]
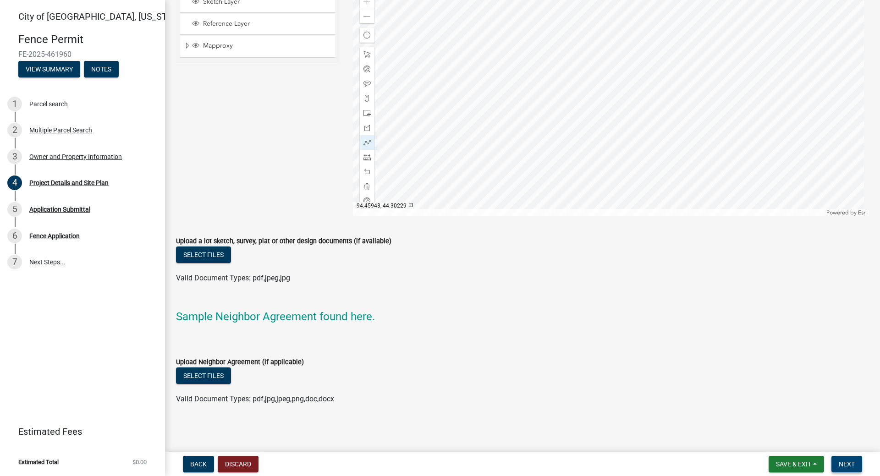
click at [843, 458] on button "Next" at bounding box center [847, 464] width 31 height 17
click at [845, 463] on span "Next" at bounding box center [847, 464] width 16 height 7
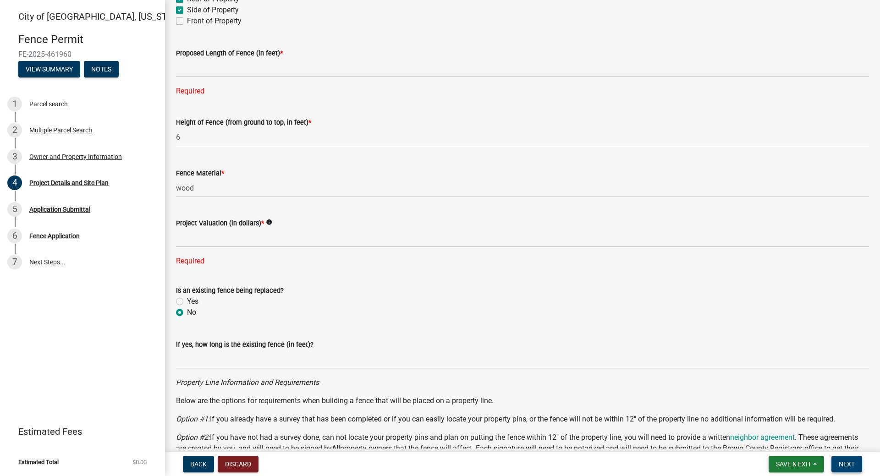
scroll to position [0, 0]
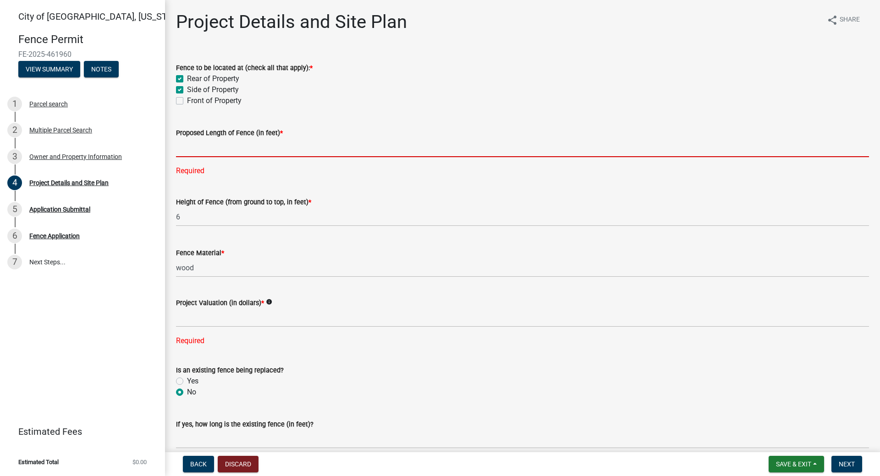
click at [292, 147] on input "text" at bounding box center [522, 147] width 693 height 19
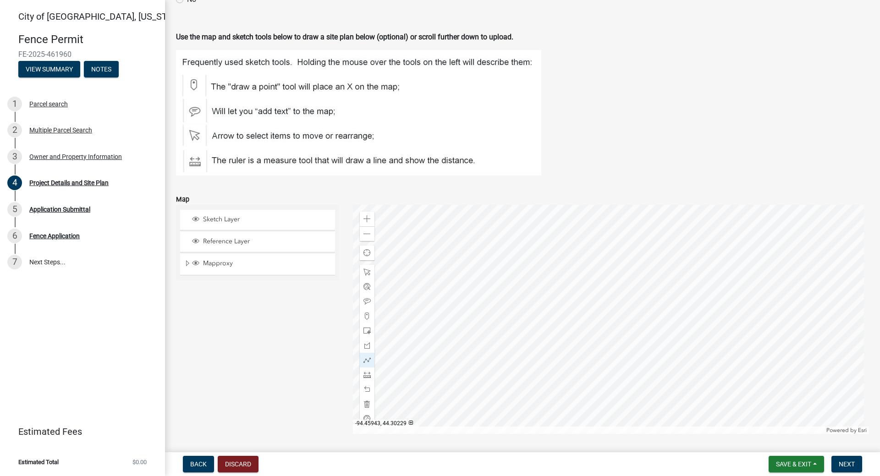
scroll to position [688, 0]
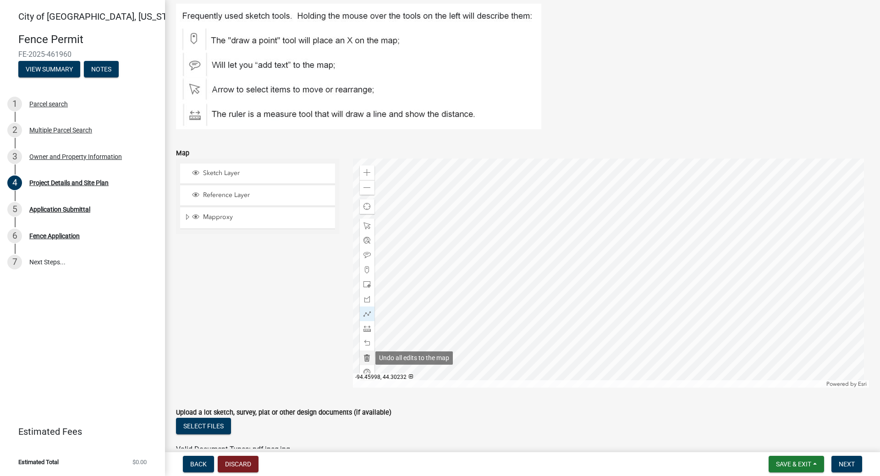
click at [360, 358] on div at bounding box center [367, 358] width 15 height 15
click at [366, 331] on span at bounding box center [367, 328] width 7 height 7
click at [367, 175] on span at bounding box center [367, 172] width 7 height 7
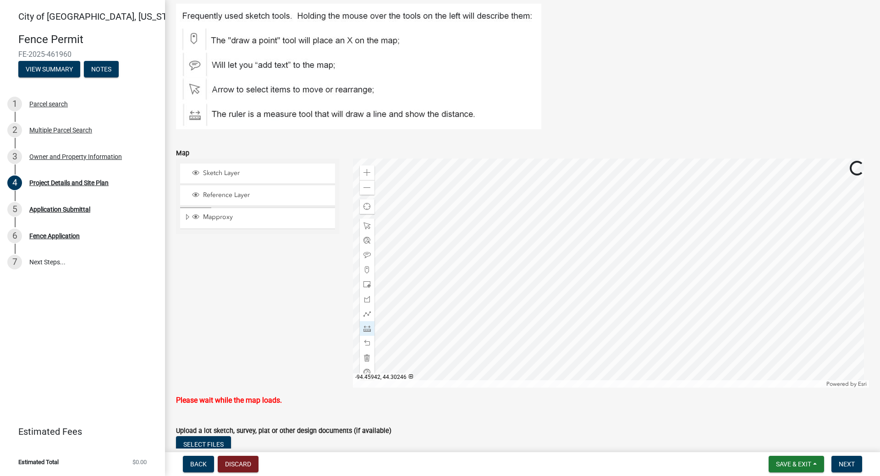
click at [631, 221] on div at bounding box center [611, 273] width 517 height 229
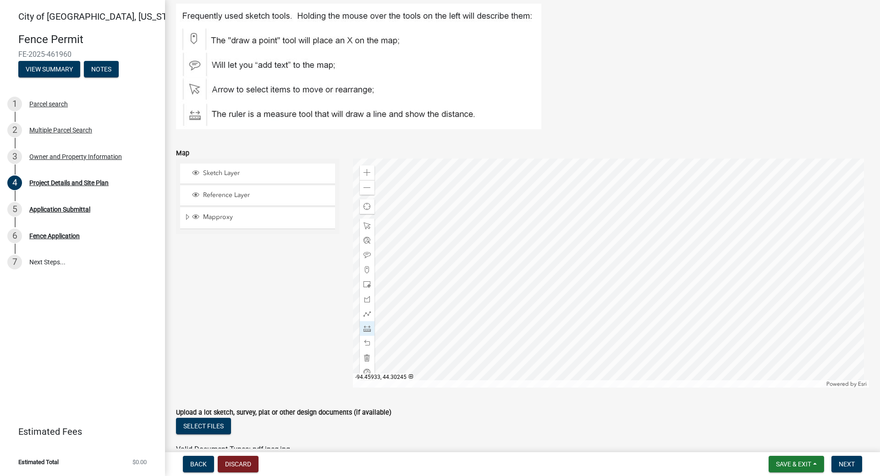
click at [710, 232] on div at bounding box center [611, 273] width 517 height 229
click at [727, 255] on div at bounding box center [611, 273] width 517 height 229
click at [681, 286] on div at bounding box center [611, 273] width 517 height 229
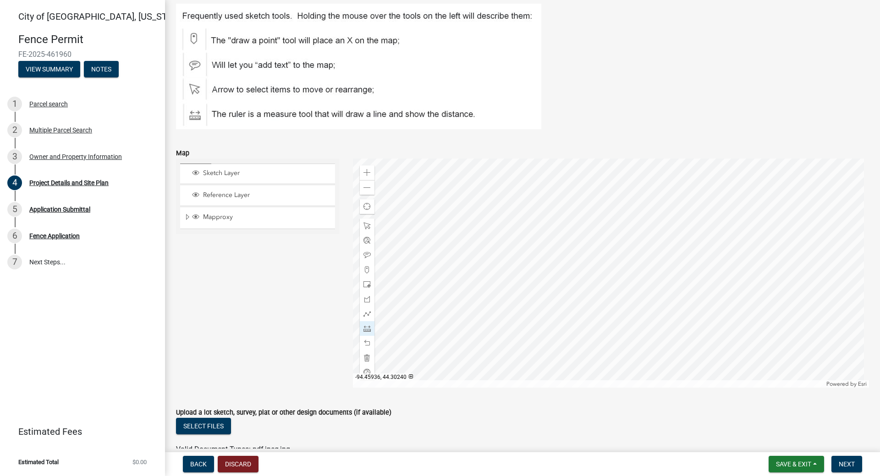
click at [681, 286] on div at bounding box center [611, 273] width 517 height 229
click at [627, 280] on div at bounding box center [611, 273] width 517 height 229
click at [650, 289] on div at bounding box center [611, 273] width 517 height 229
click at [602, 326] on div at bounding box center [611, 273] width 517 height 229
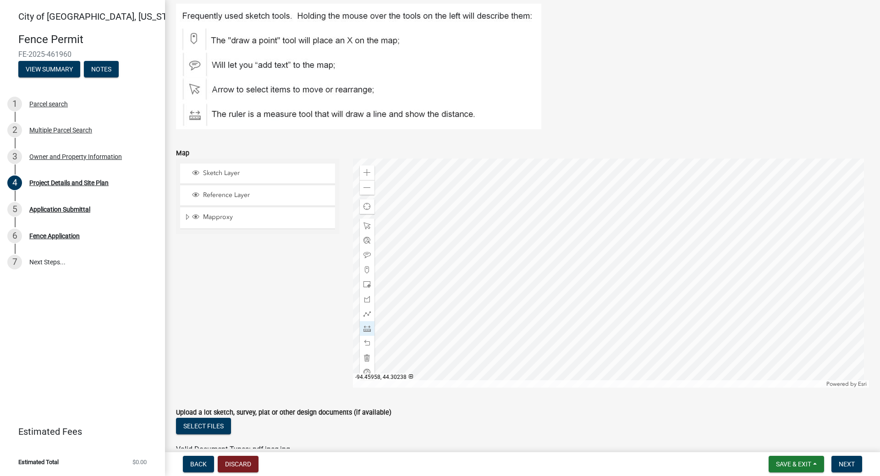
click at [511, 337] on div at bounding box center [611, 273] width 517 height 229
click at [618, 273] on div at bounding box center [611, 273] width 517 height 229
click at [544, 268] on div at bounding box center [611, 273] width 517 height 229
click at [513, 333] on div at bounding box center [611, 273] width 517 height 229
click at [462, 261] on div at bounding box center [611, 273] width 517 height 229
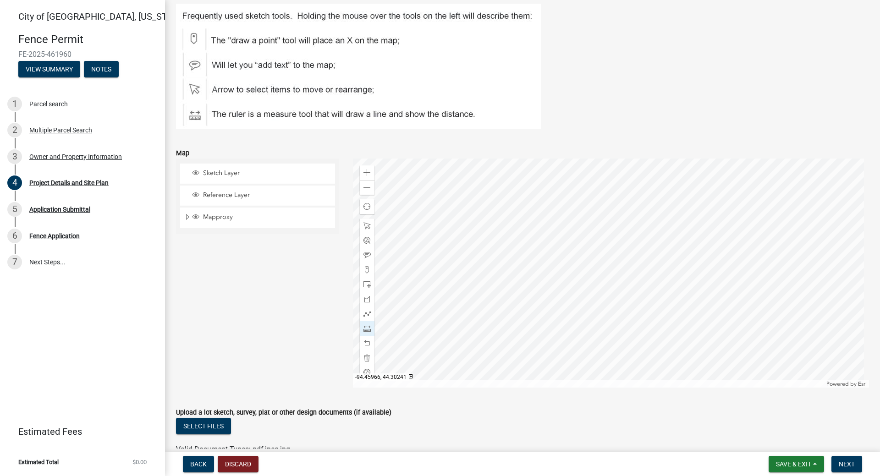
click at [462, 261] on div at bounding box center [611, 273] width 517 height 229
click at [458, 353] on div at bounding box center [611, 273] width 517 height 229
click at [416, 358] on div at bounding box center [611, 273] width 517 height 229
click at [633, 210] on div at bounding box center [611, 273] width 517 height 229
click at [639, 219] on div at bounding box center [611, 273] width 517 height 229
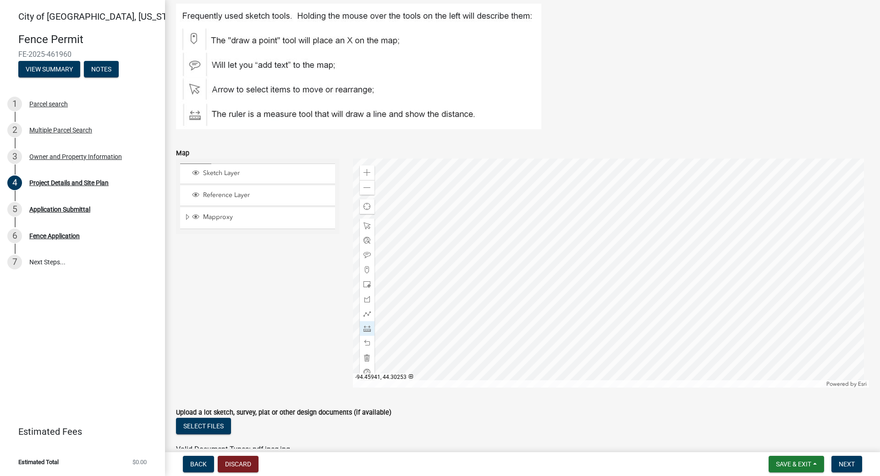
click at [639, 219] on div at bounding box center [611, 273] width 517 height 229
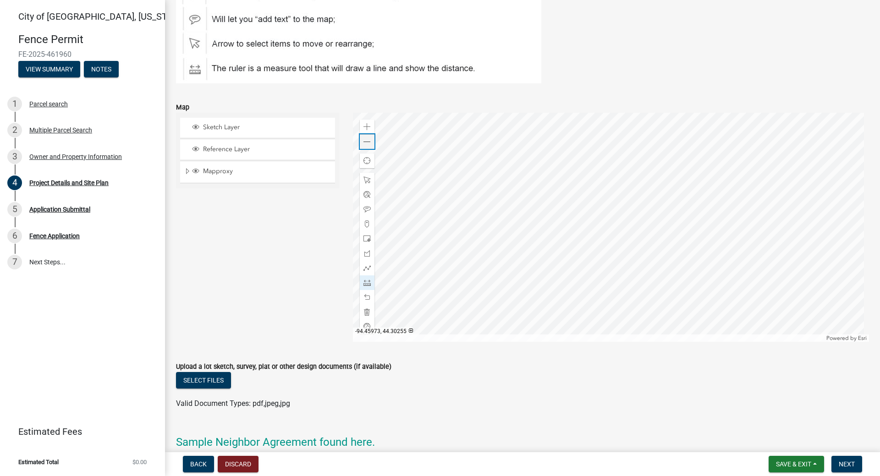
click at [369, 142] on div "Zoom out" at bounding box center [367, 141] width 15 height 15
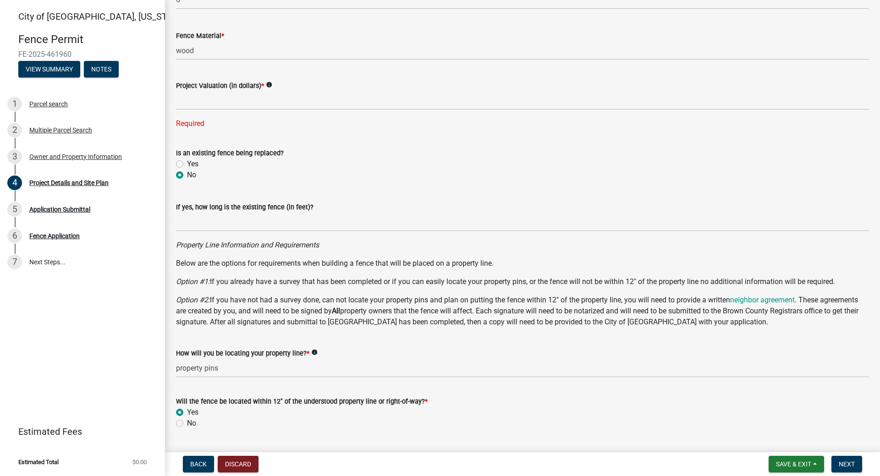
scroll to position [0, 0]
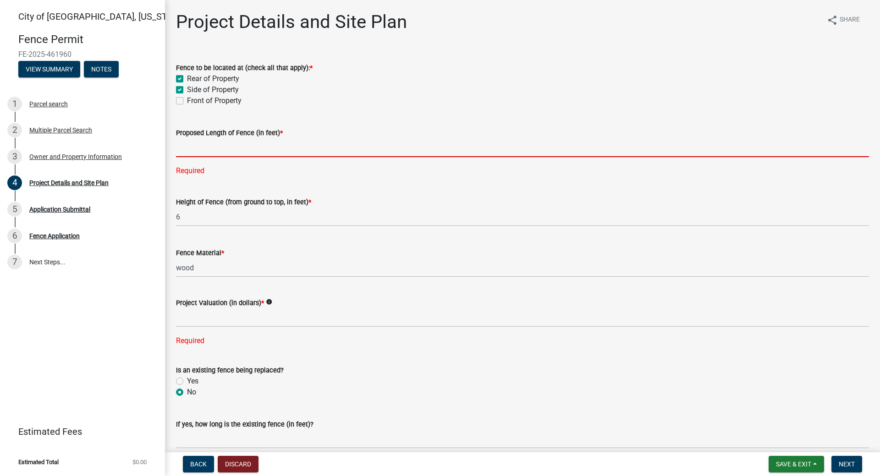
click at [263, 149] on input "text" at bounding box center [522, 147] width 693 height 19
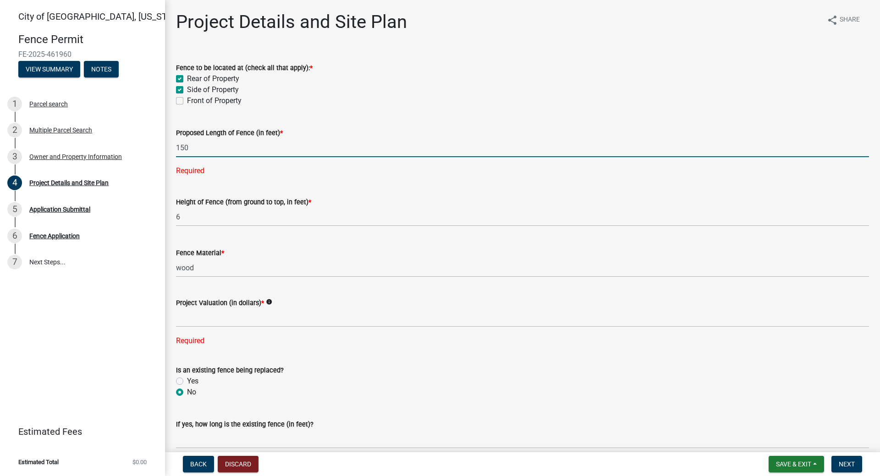
type input "150"
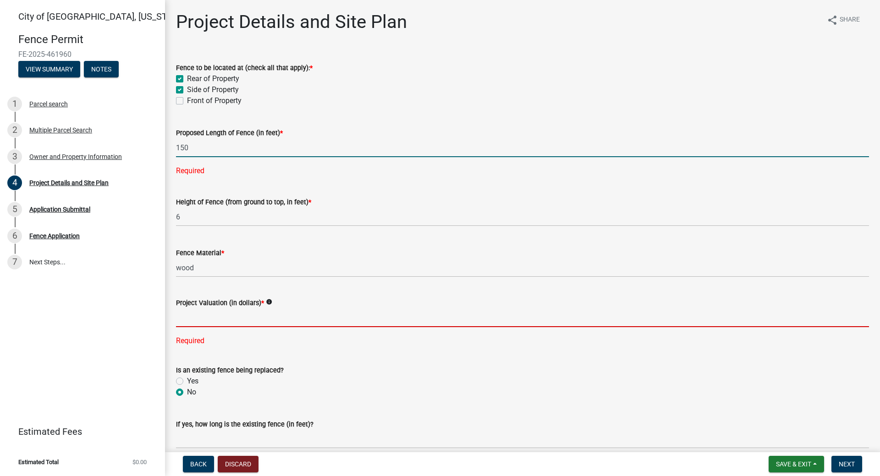
click at [226, 319] on div "Project Valuation (in dollars) * info Required" at bounding box center [522, 316] width 693 height 62
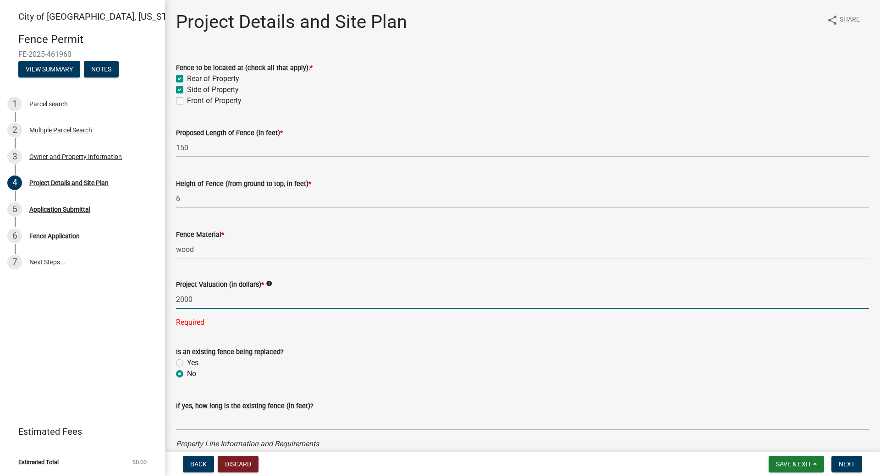
type input "2000"
click at [85, 331] on div "City of New Ulm, Minnesota Fence Permit FE-2025-461960 View Summary Notes 1 Par…" at bounding box center [82, 238] width 165 height 476
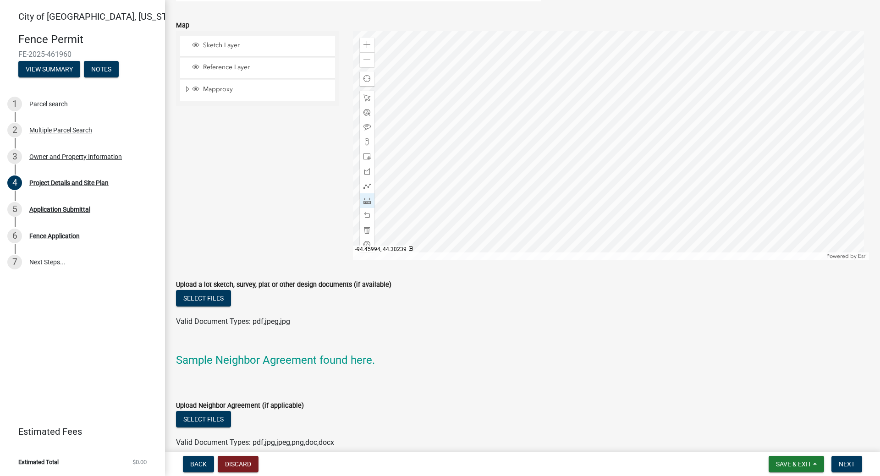
scroll to position [823, 0]
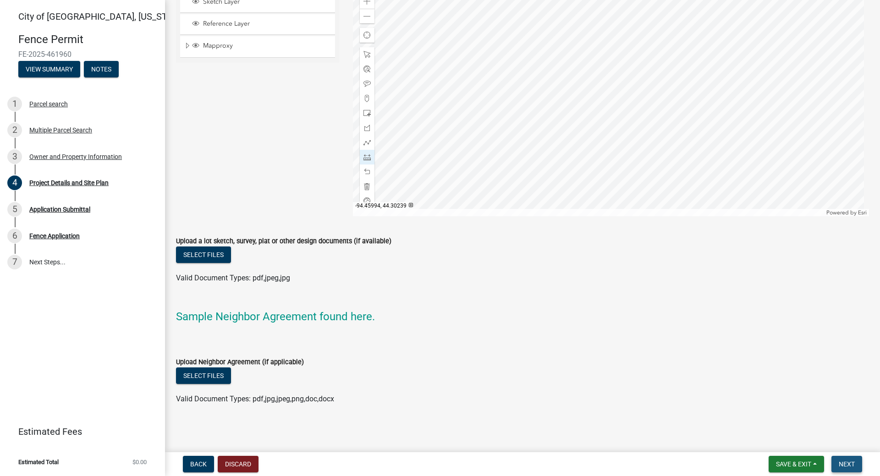
click at [851, 464] on span "Next" at bounding box center [847, 464] width 16 height 7
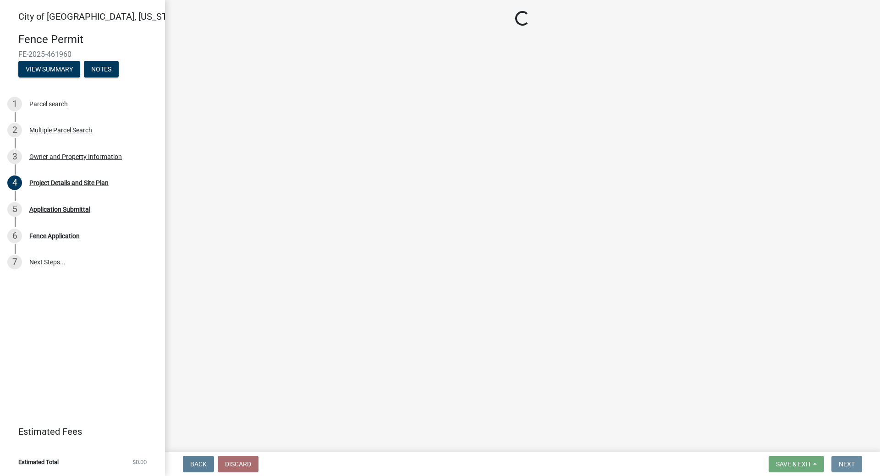
scroll to position [0, 0]
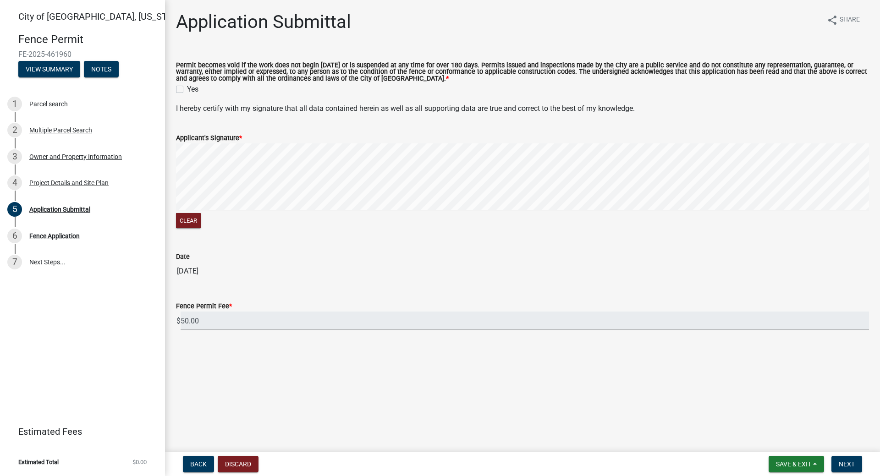
click at [187, 92] on label "Yes" at bounding box center [192, 89] width 11 height 11
click at [187, 90] on input "Yes" at bounding box center [190, 87] width 6 height 6
checkbox input "true"
click at [200, 223] on button "Clear" at bounding box center [188, 220] width 25 height 15
click at [183, 227] on button "Clear" at bounding box center [188, 220] width 25 height 15
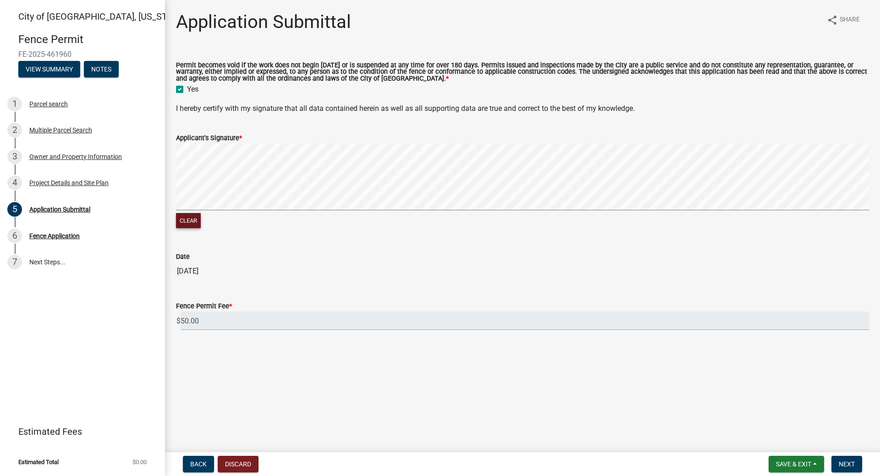
click at [193, 216] on button "Clear" at bounding box center [188, 220] width 25 height 15
drag, startPoint x: 845, startPoint y: 464, endPoint x: 825, endPoint y: 457, distance: 21.5
click at [845, 464] on span "Next" at bounding box center [847, 464] width 16 height 7
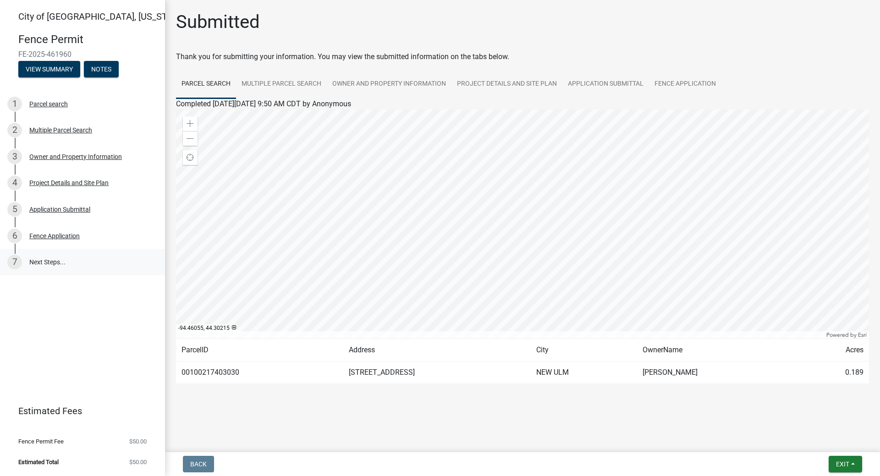
click at [56, 266] on link "7 Next Steps..." at bounding box center [82, 262] width 165 height 27
